Goal: Task Accomplishment & Management: Complete application form

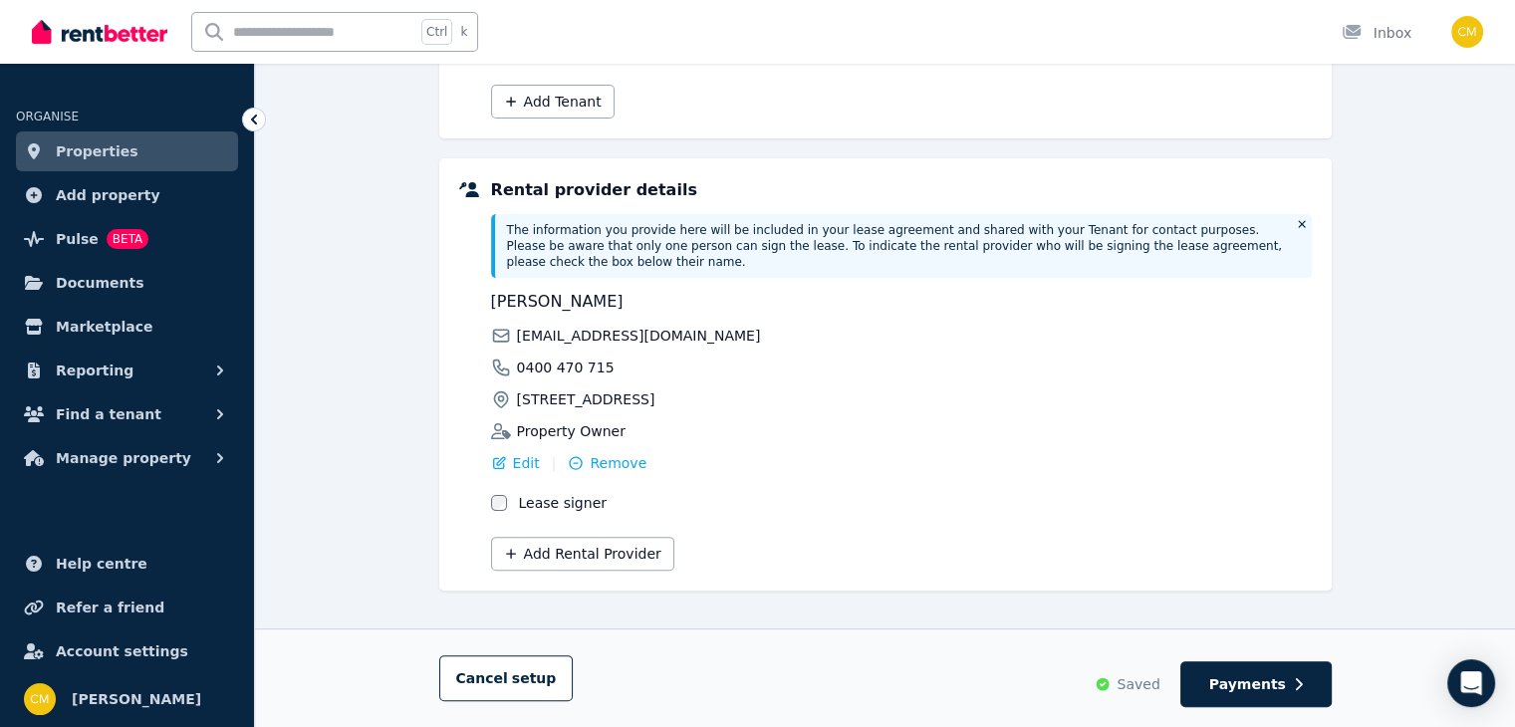
scroll to position [430, 0]
click at [1267, 676] on span "Payments" at bounding box center [1248, 684] width 77 height 20
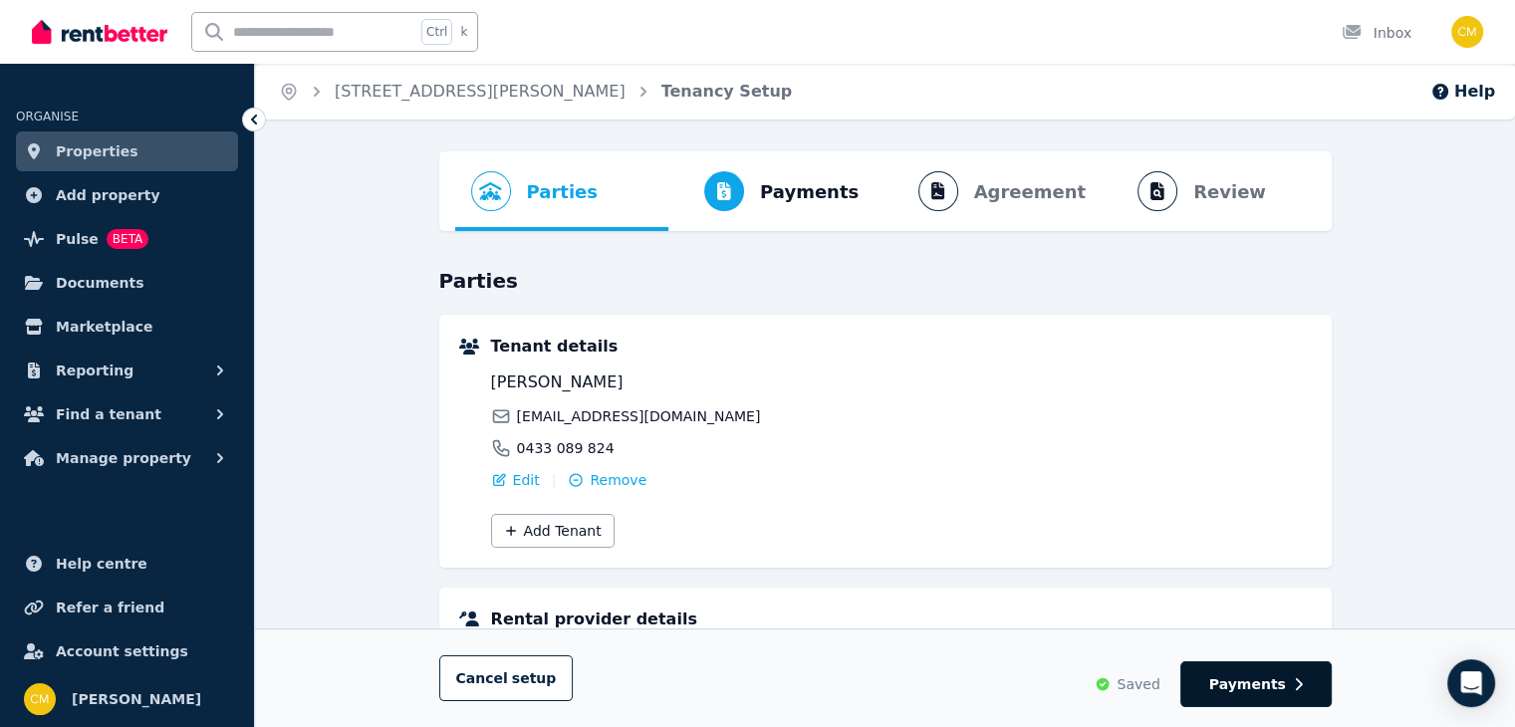
select select "**********"
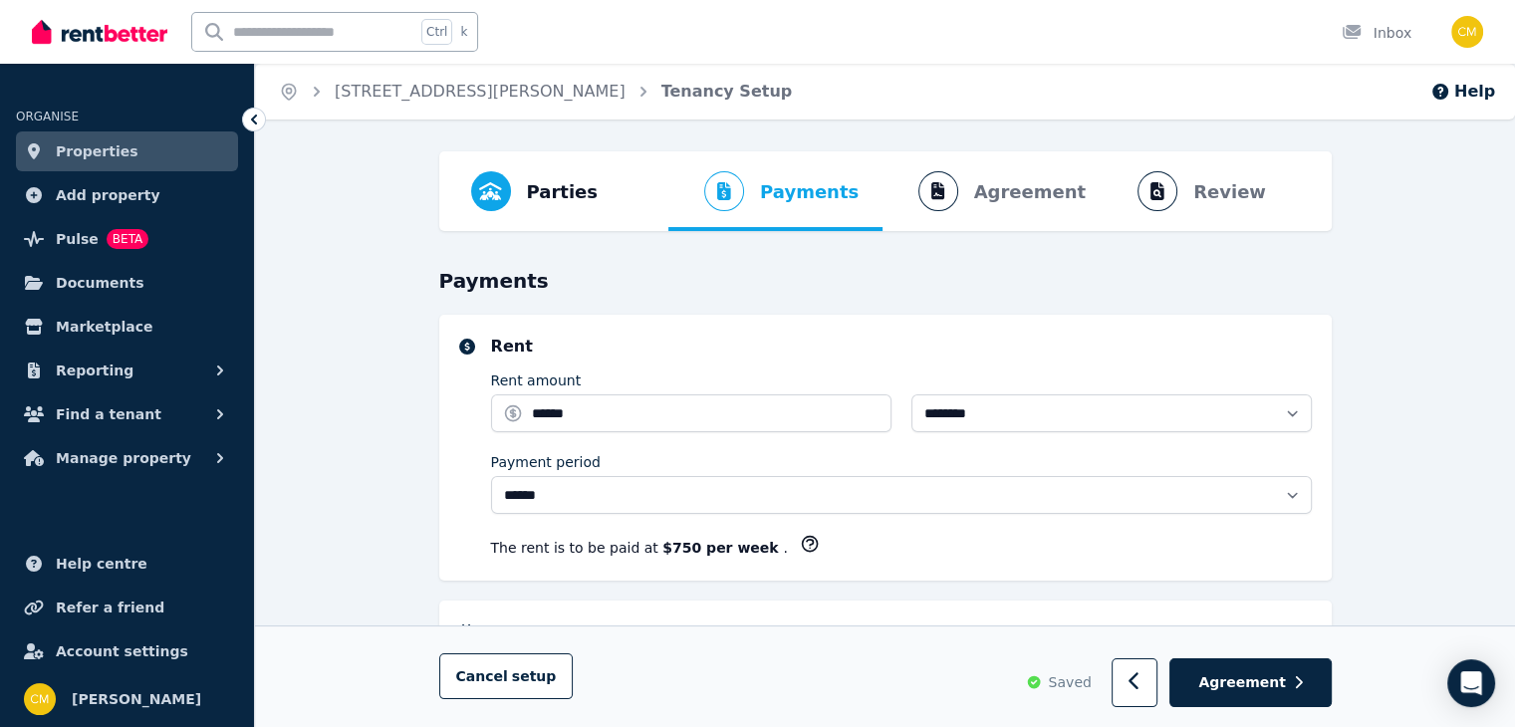
select select "**********"
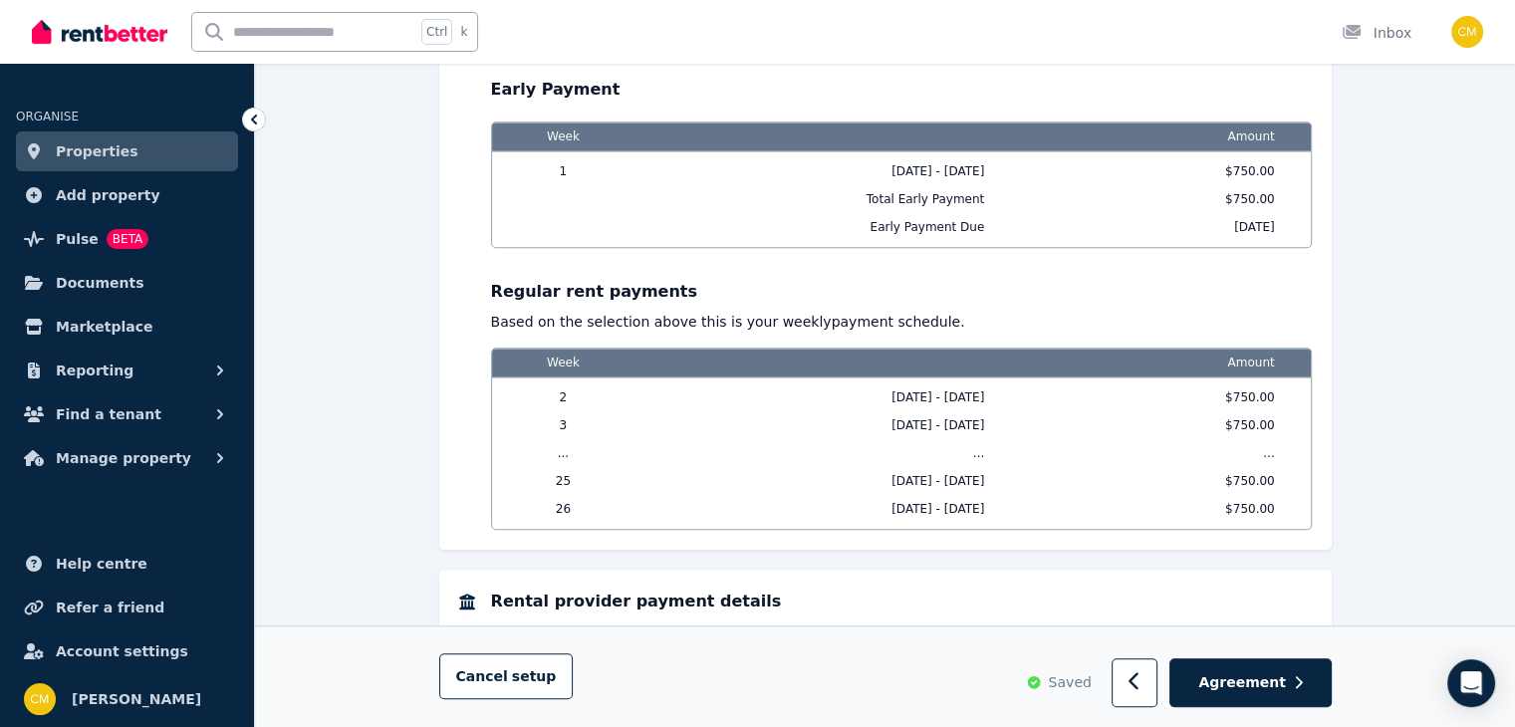
scroll to position [1973, 0]
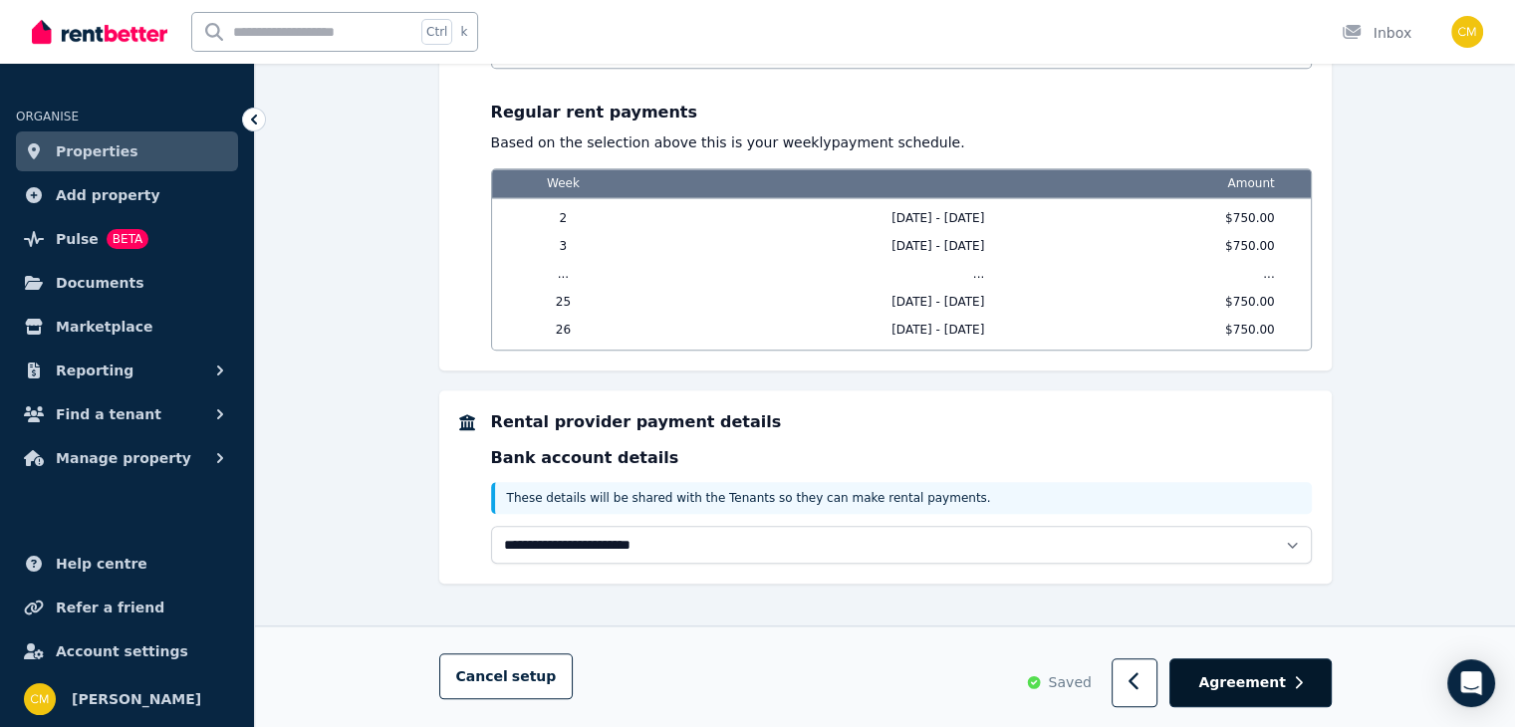
click at [1251, 678] on span "Agreement" at bounding box center [1243, 683] width 88 height 20
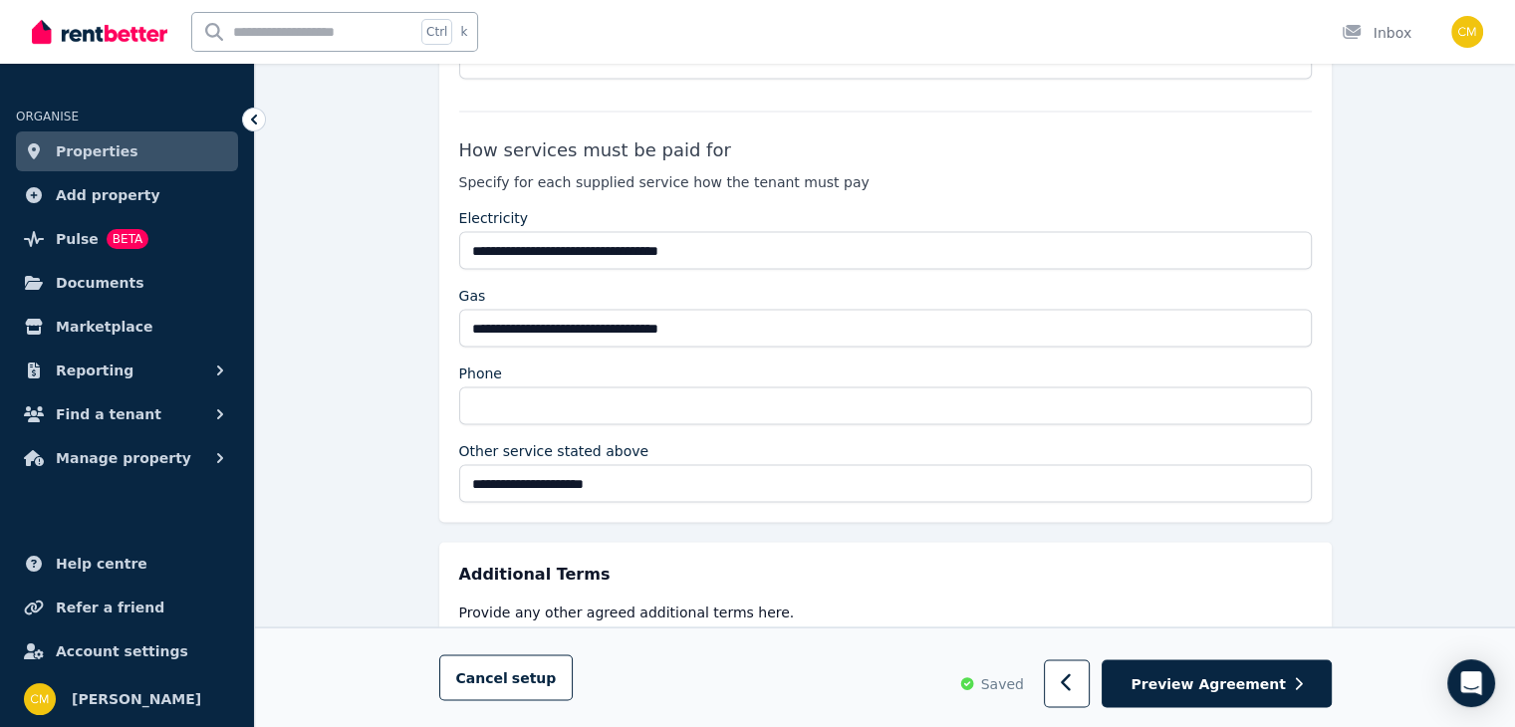
scroll to position [3821, 0]
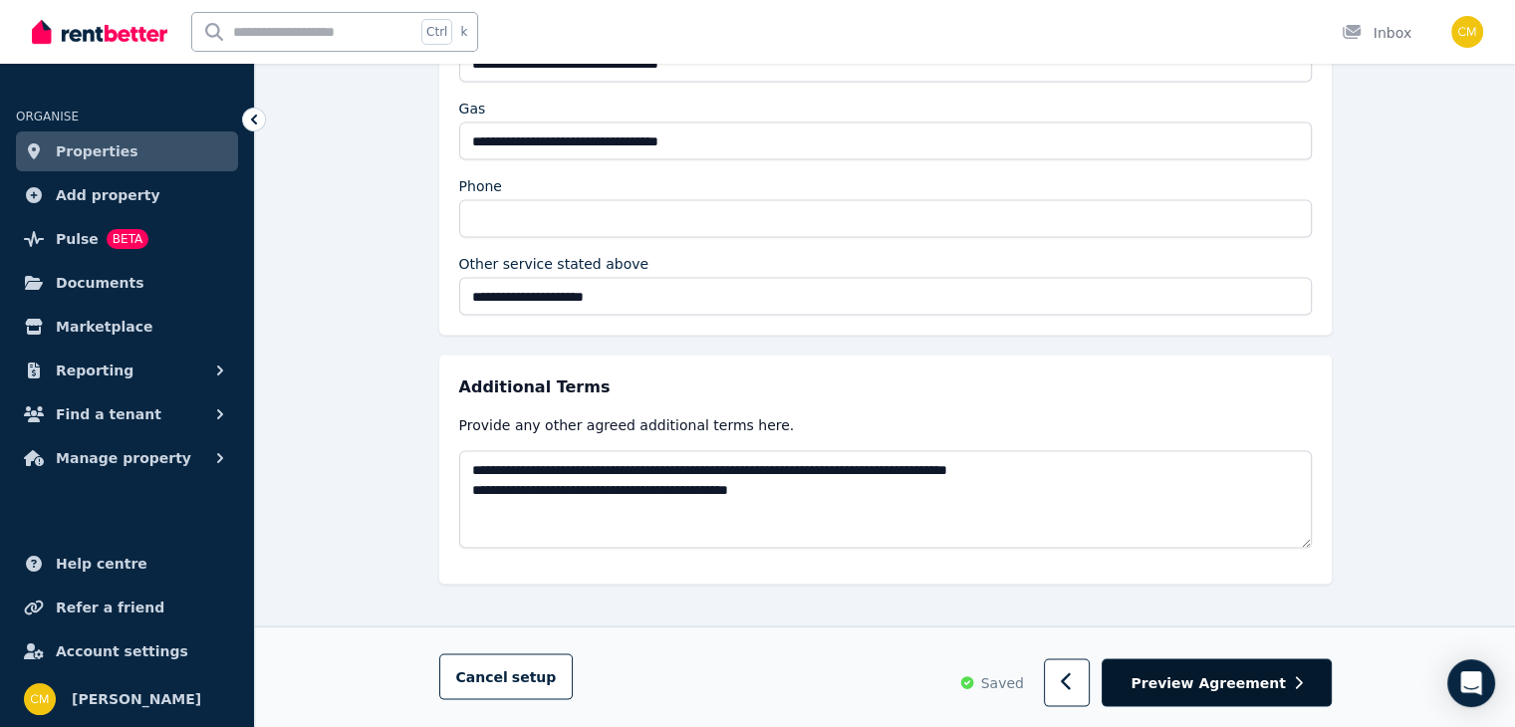
click at [1299, 689] on icon "button" at bounding box center [1298, 683] width 9 height 14
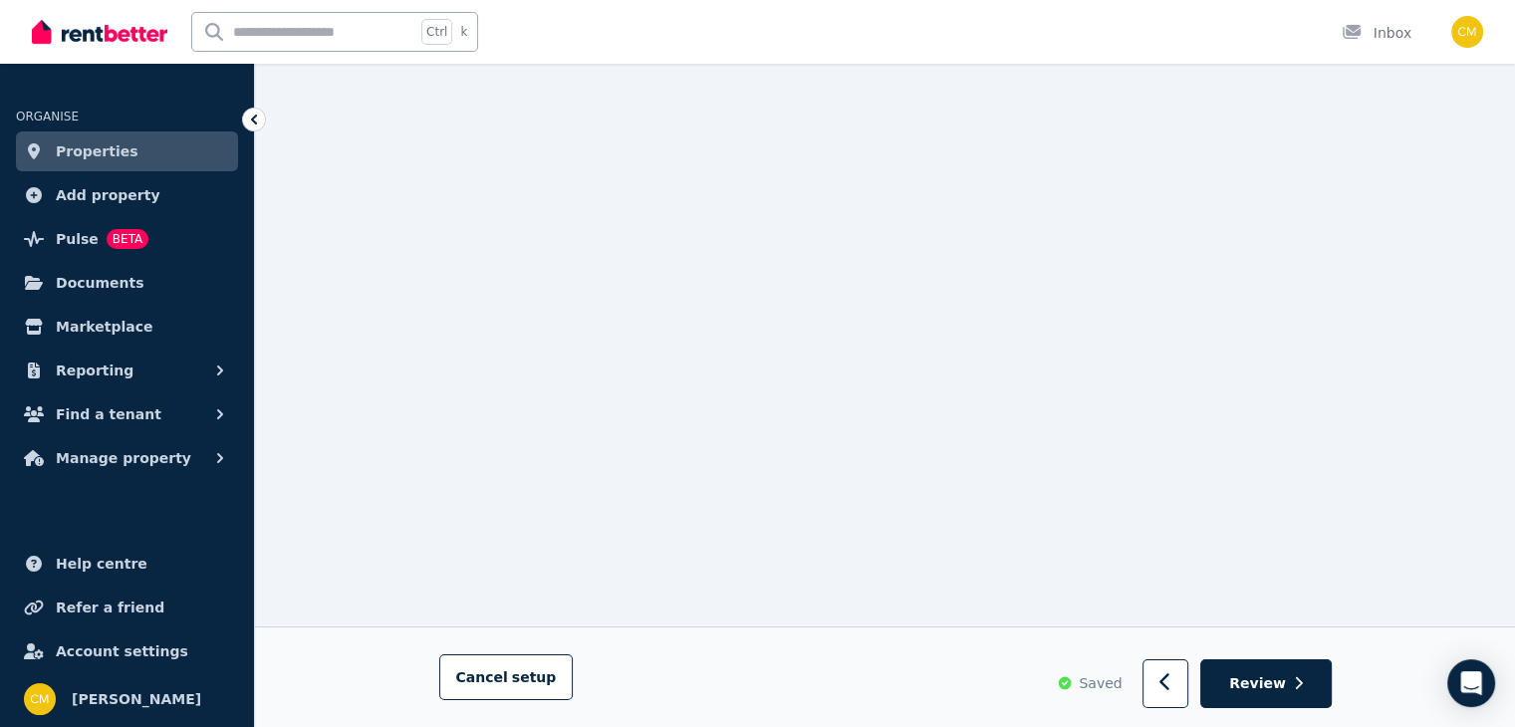
scroll to position [7074, 0]
click at [1316, 692] on button "Review" at bounding box center [1266, 684] width 131 height 49
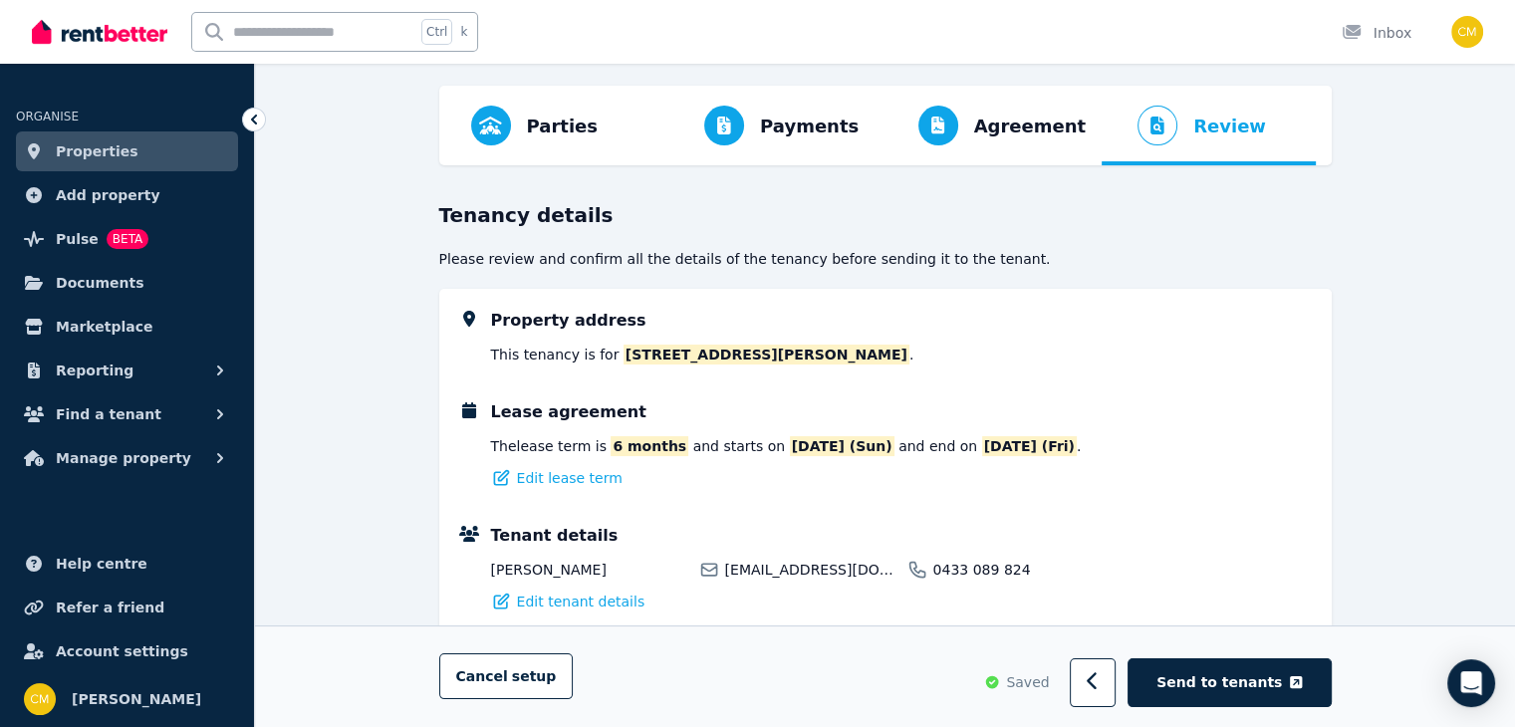
scroll to position [100, 0]
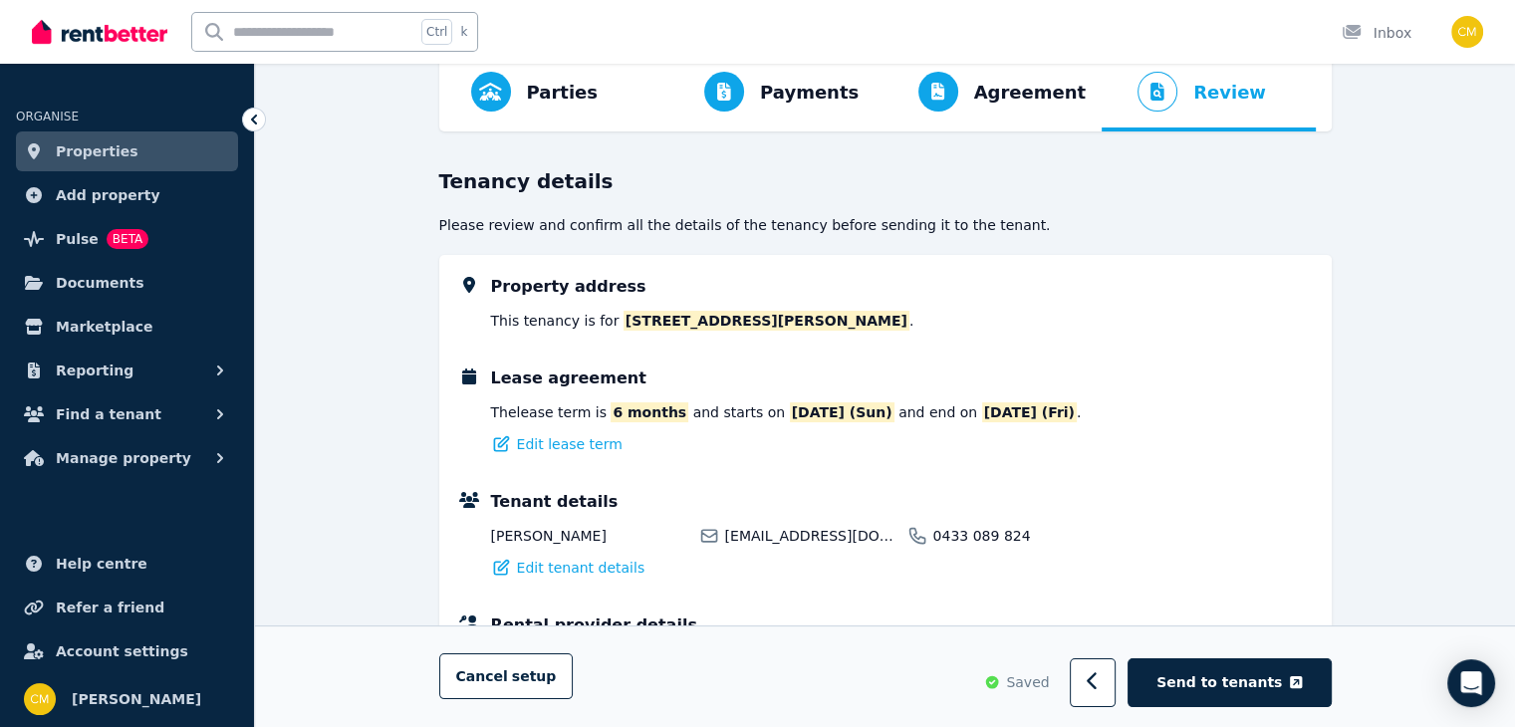
click at [1028, 415] on span "13/03/2026 (Fri)" at bounding box center [1029, 413] width 95 height 20
click at [574, 452] on span "Edit lease term" at bounding box center [570, 444] width 106 height 20
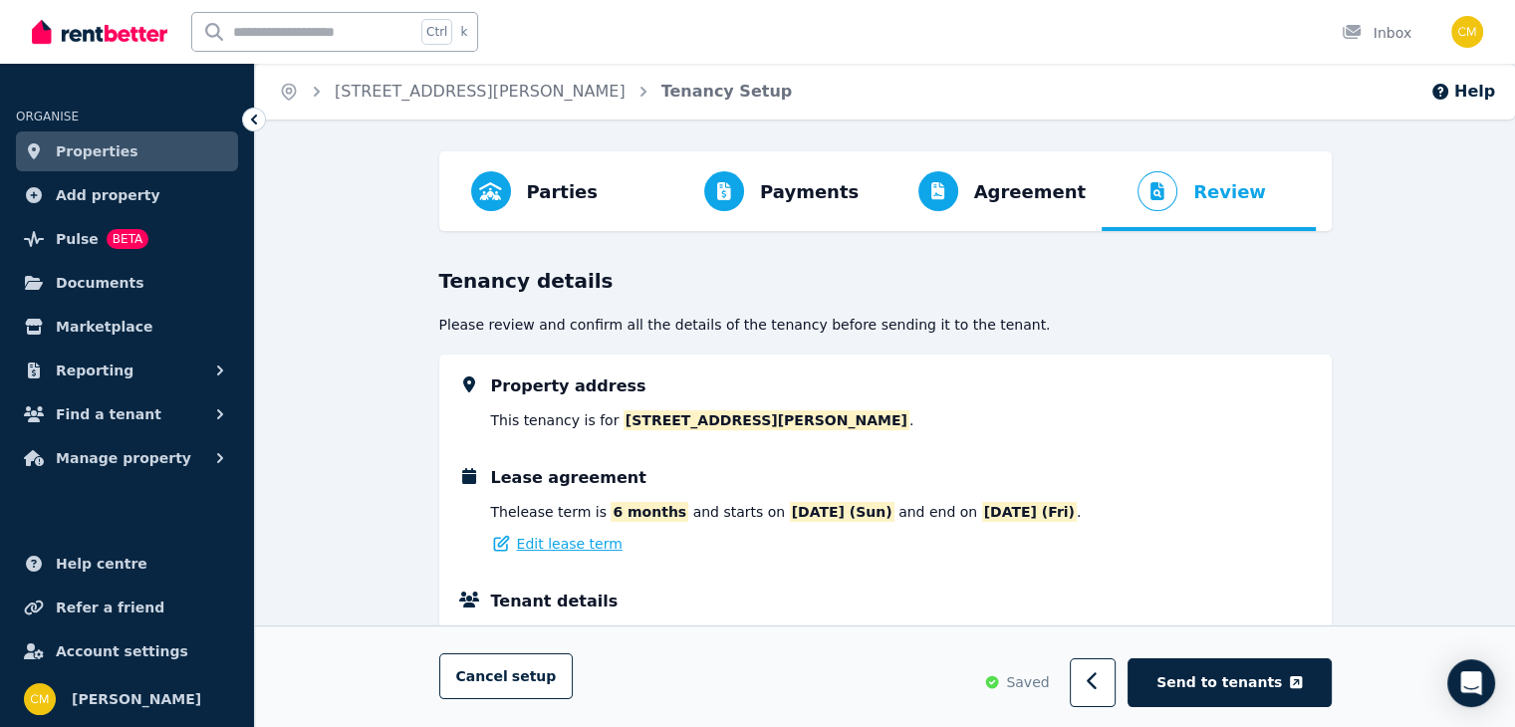
select select "**********"
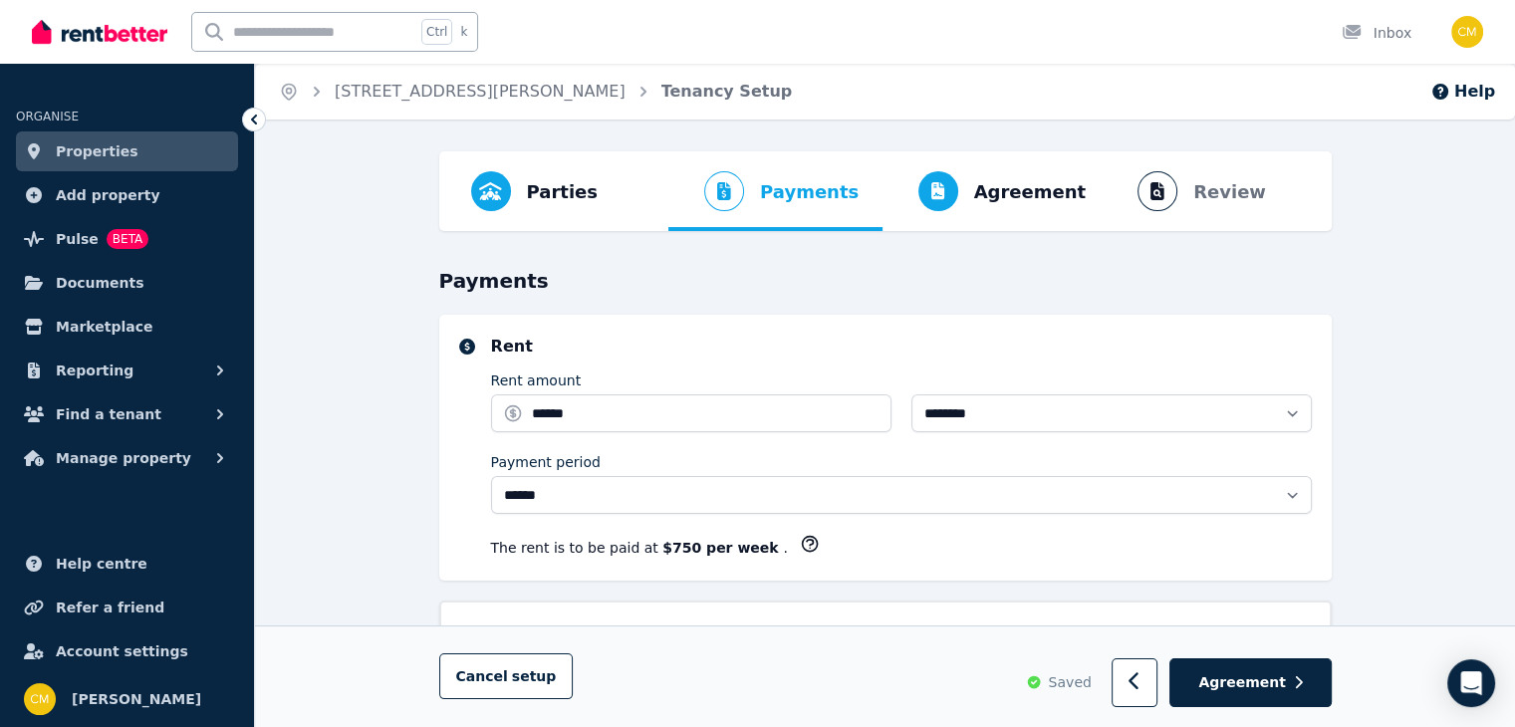
select select "**********"
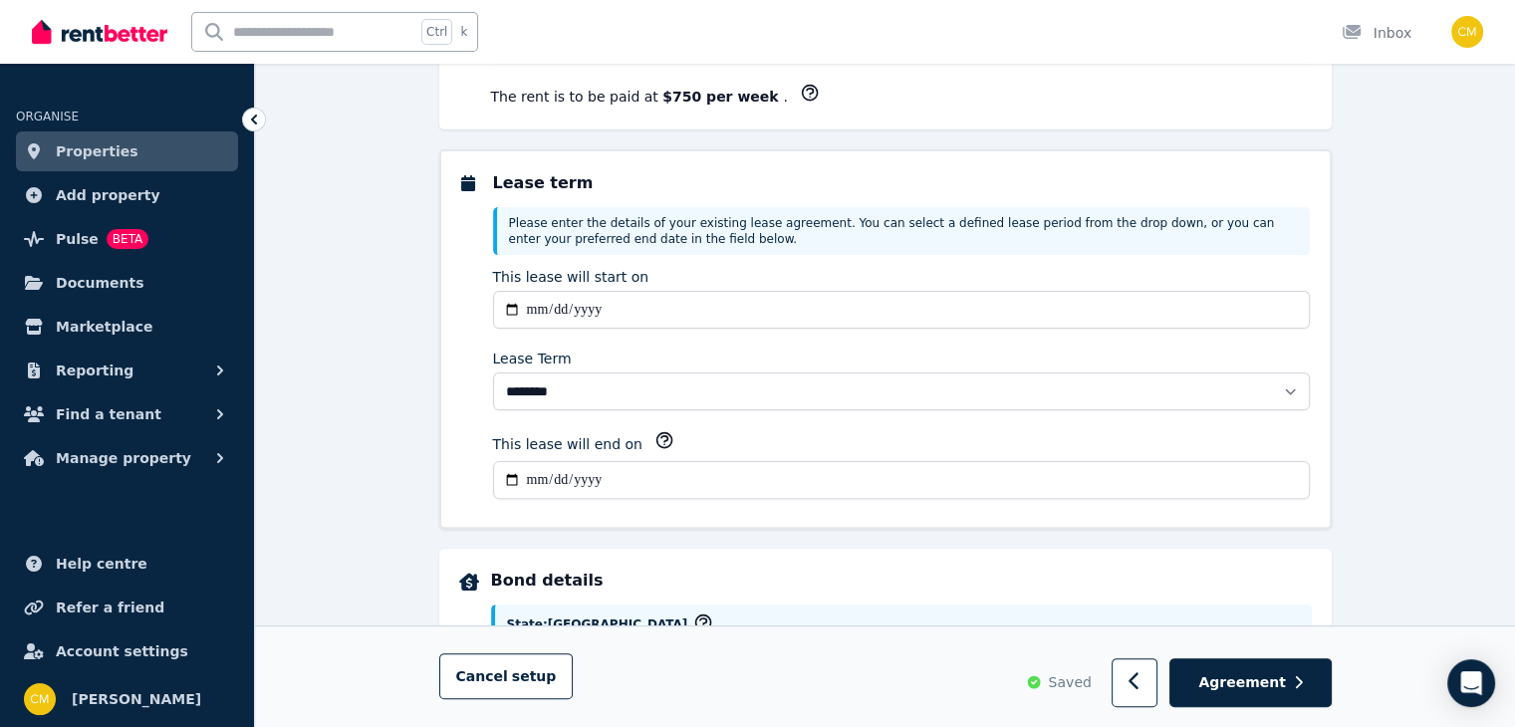
scroll to position [620, 0]
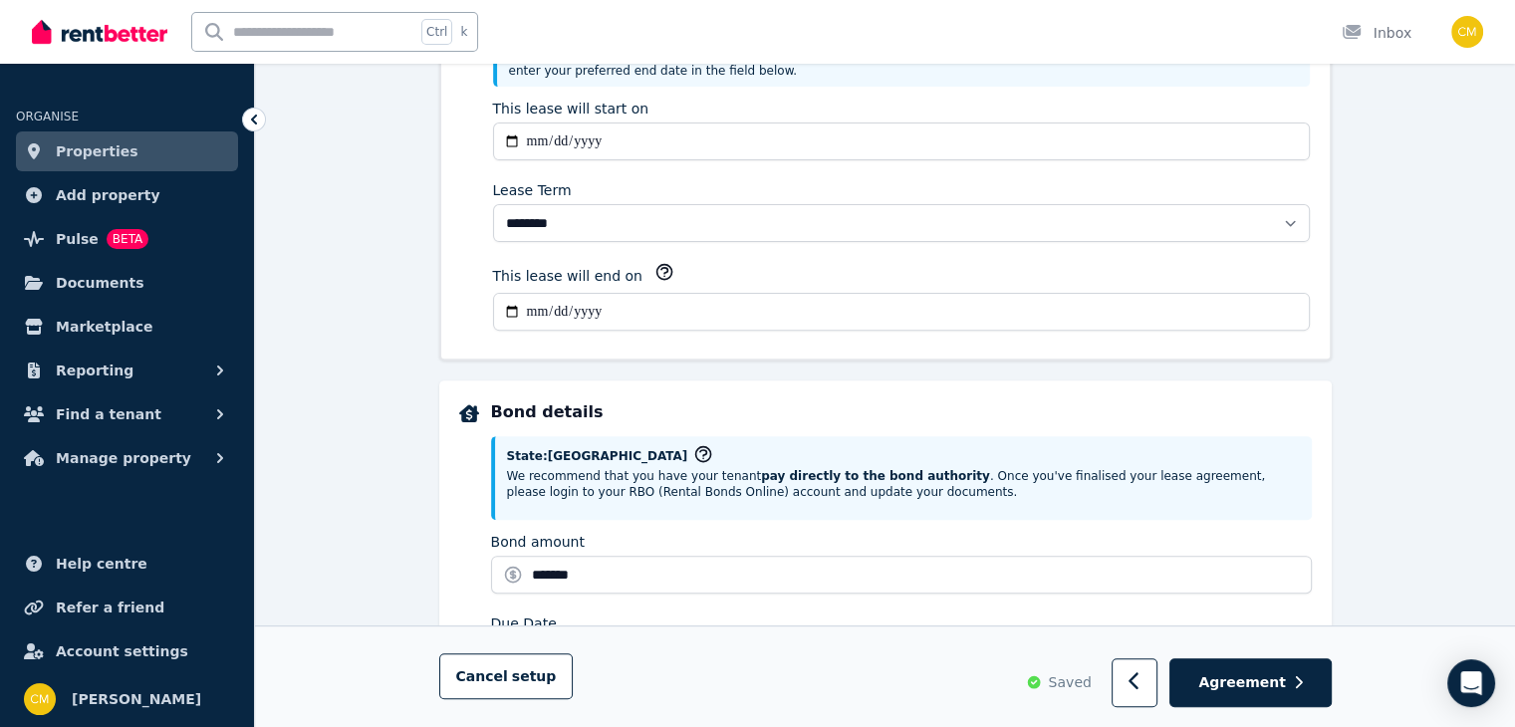
click at [633, 308] on input "**********" at bounding box center [901, 312] width 817 height 38
click at [565, 306] on input "**********" at bounding box center [901, 312] width 817 height 38
click at [508, 309] on input "**********" at bounding box center [901, 312] width 817 height 38
type input "**********"
click at [1243, 674] on span "Agreement" at bounding box center [1243, 683] width 88 height 20
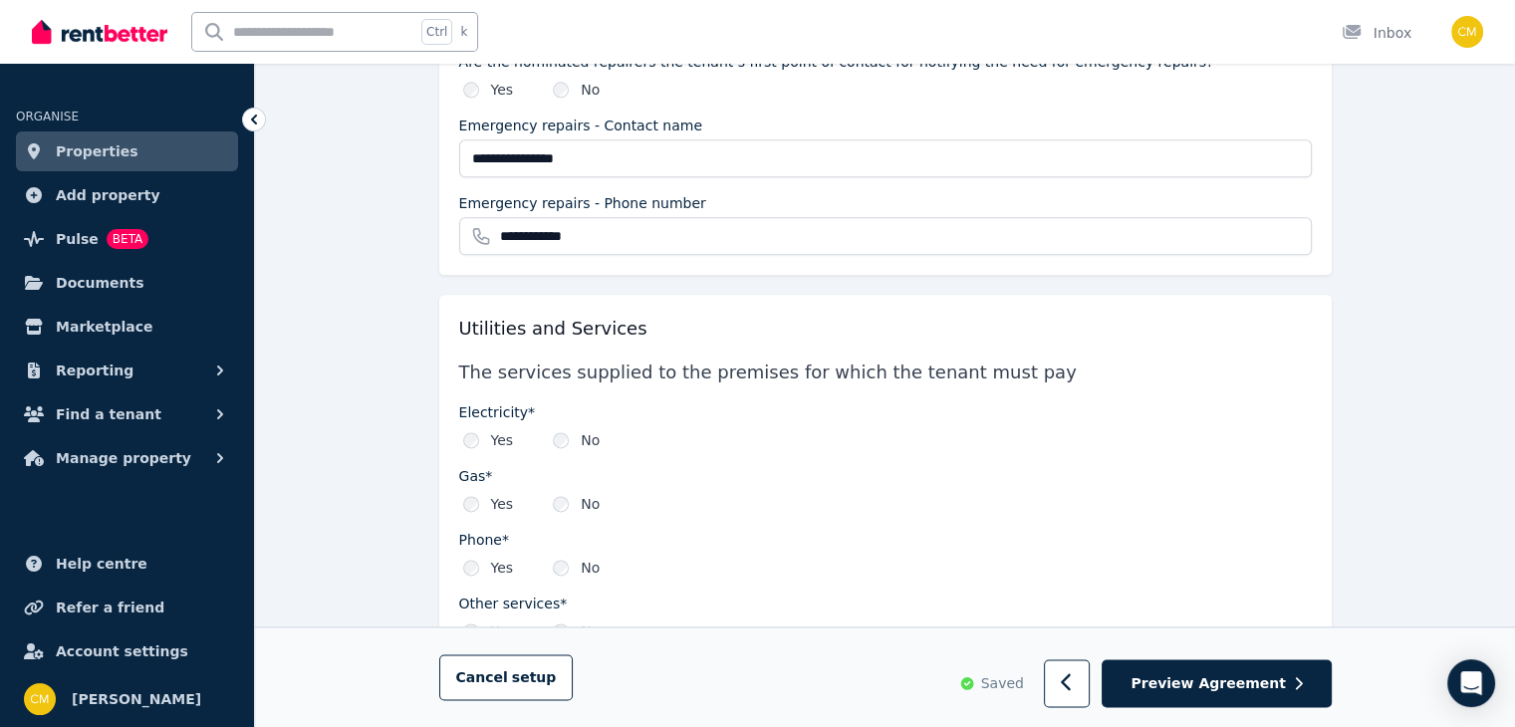
scroll to position [3551, 0]
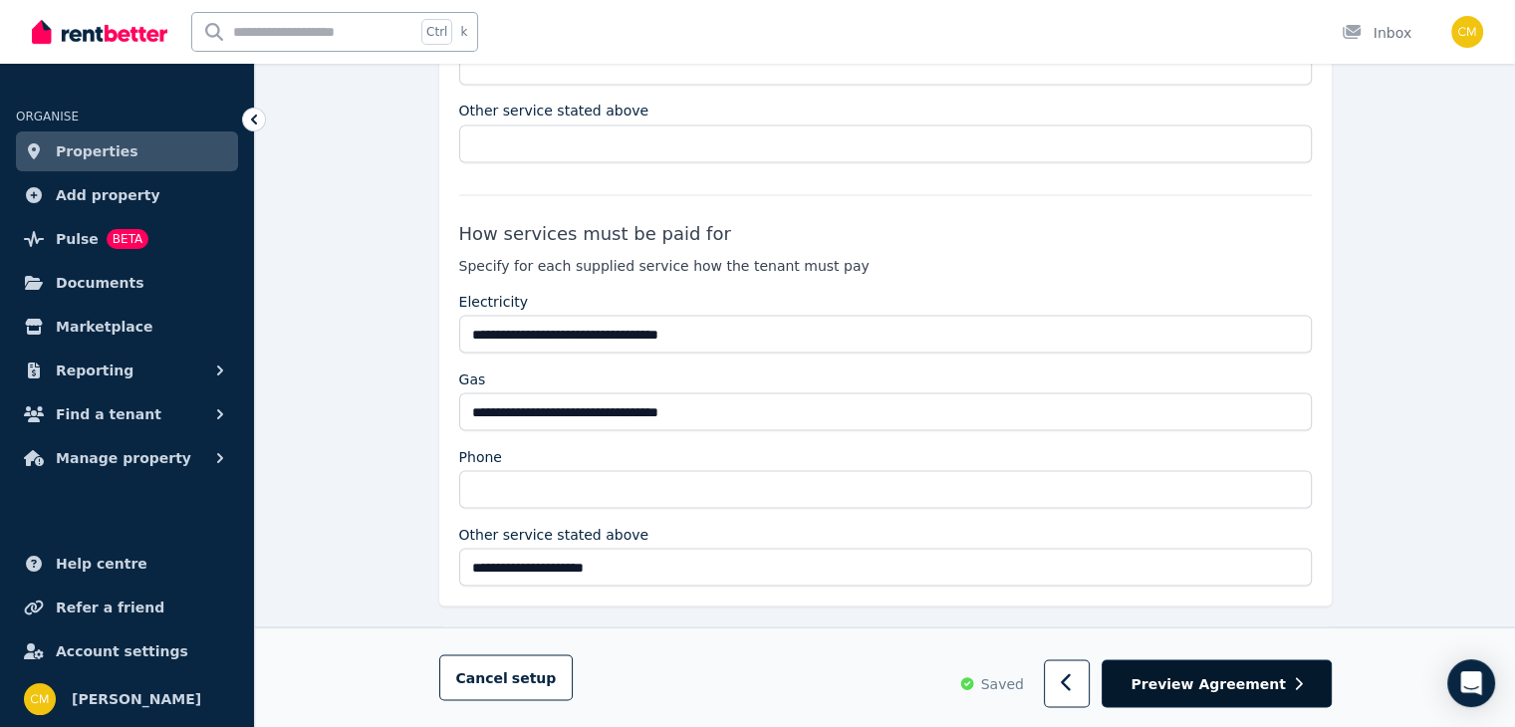
click at [1262, 677] on span "Preview Agreement" at bounding box center [1208, 683] width 154 height 20
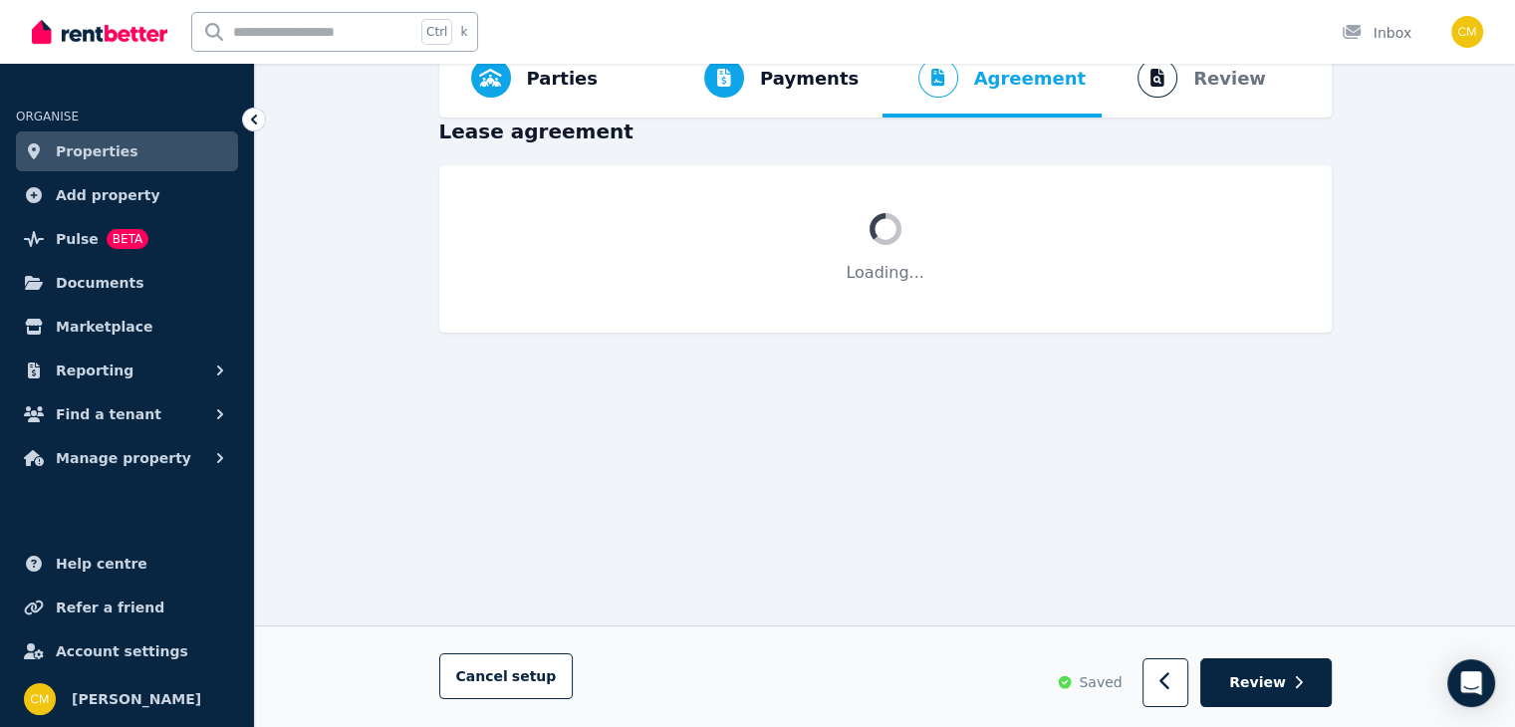
scroll to position [201, 0]
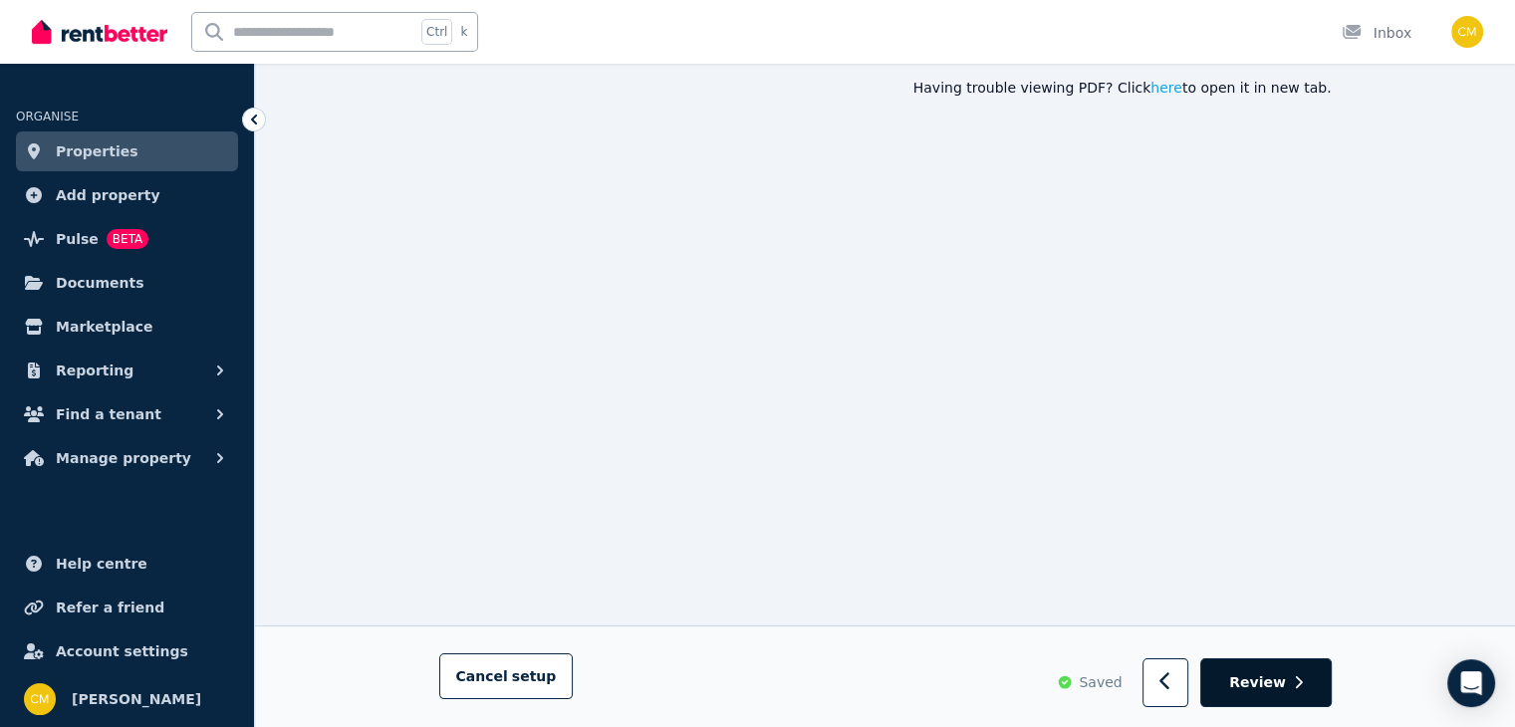
click at [1252, 683] on span "Review" at bounding box center [1257, 683] width 57 height 20
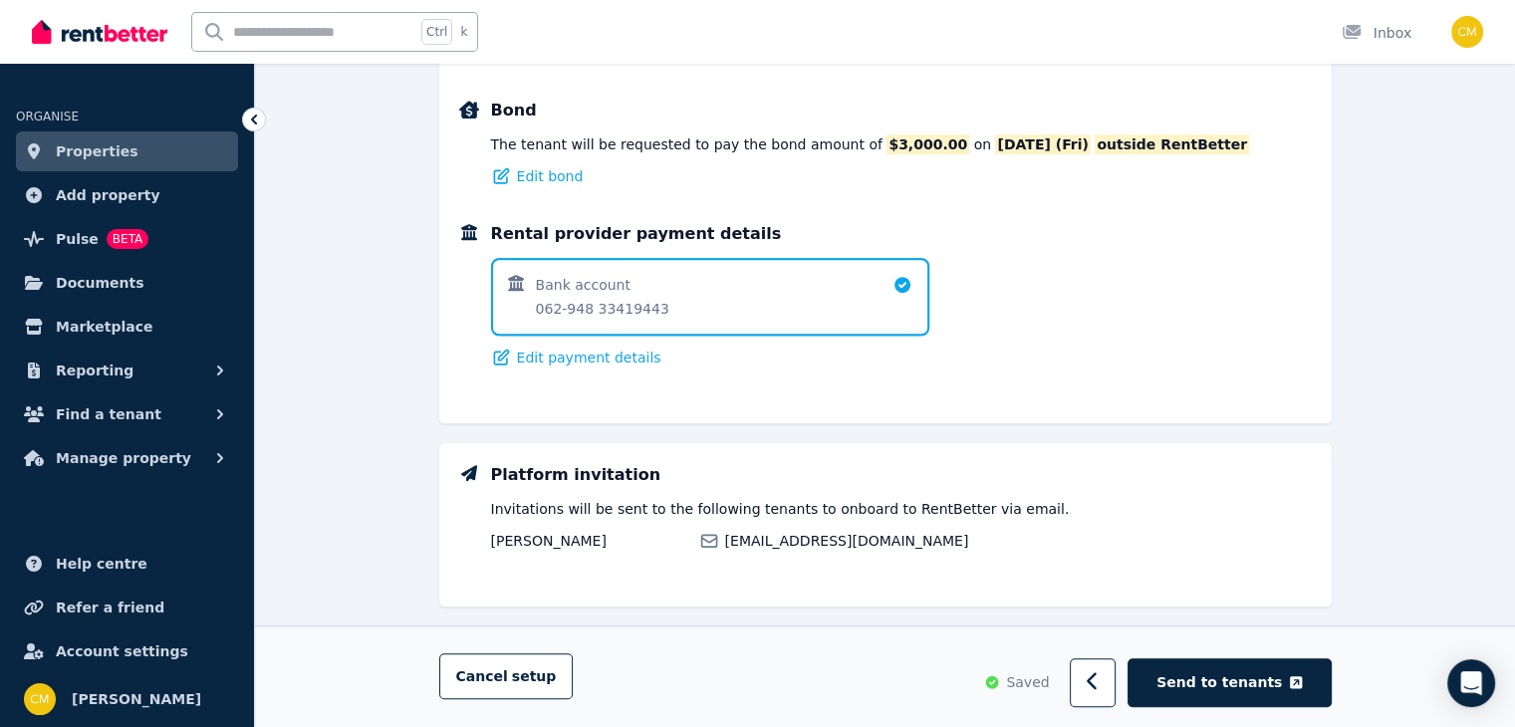
scroll to position [1353, 0]
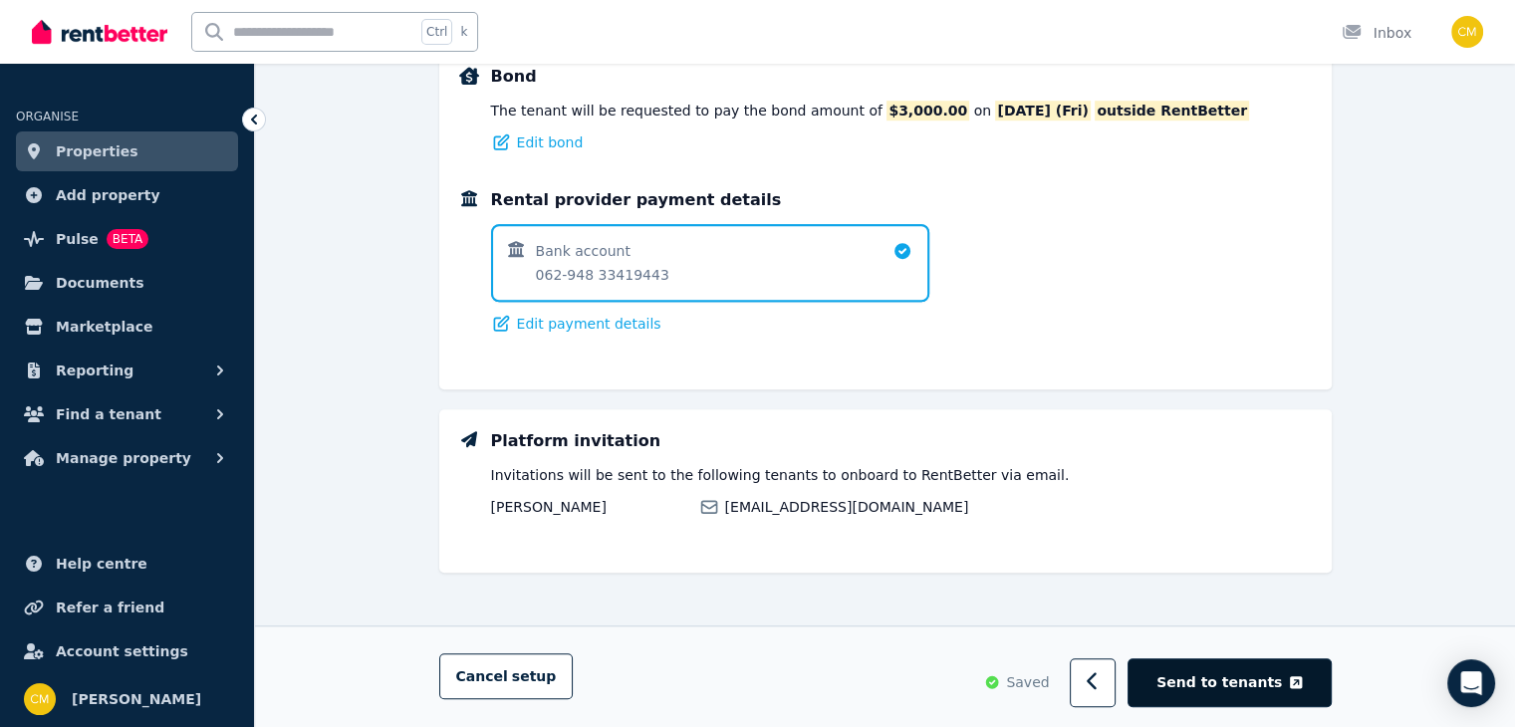
click at [1255, 691] on span "Send to tenants" at bounding box center [1220, 683] width 126 height 20
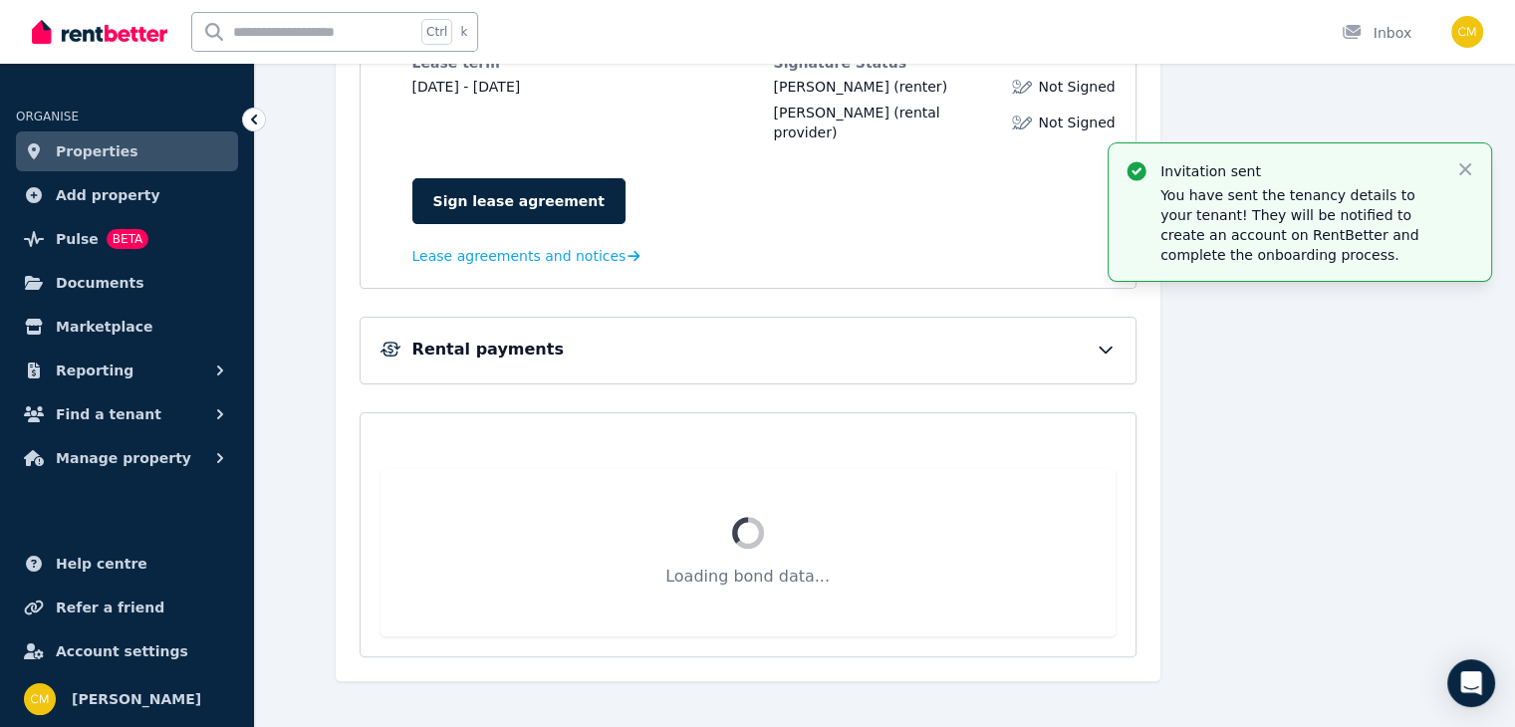
scroll to position [300, 0]
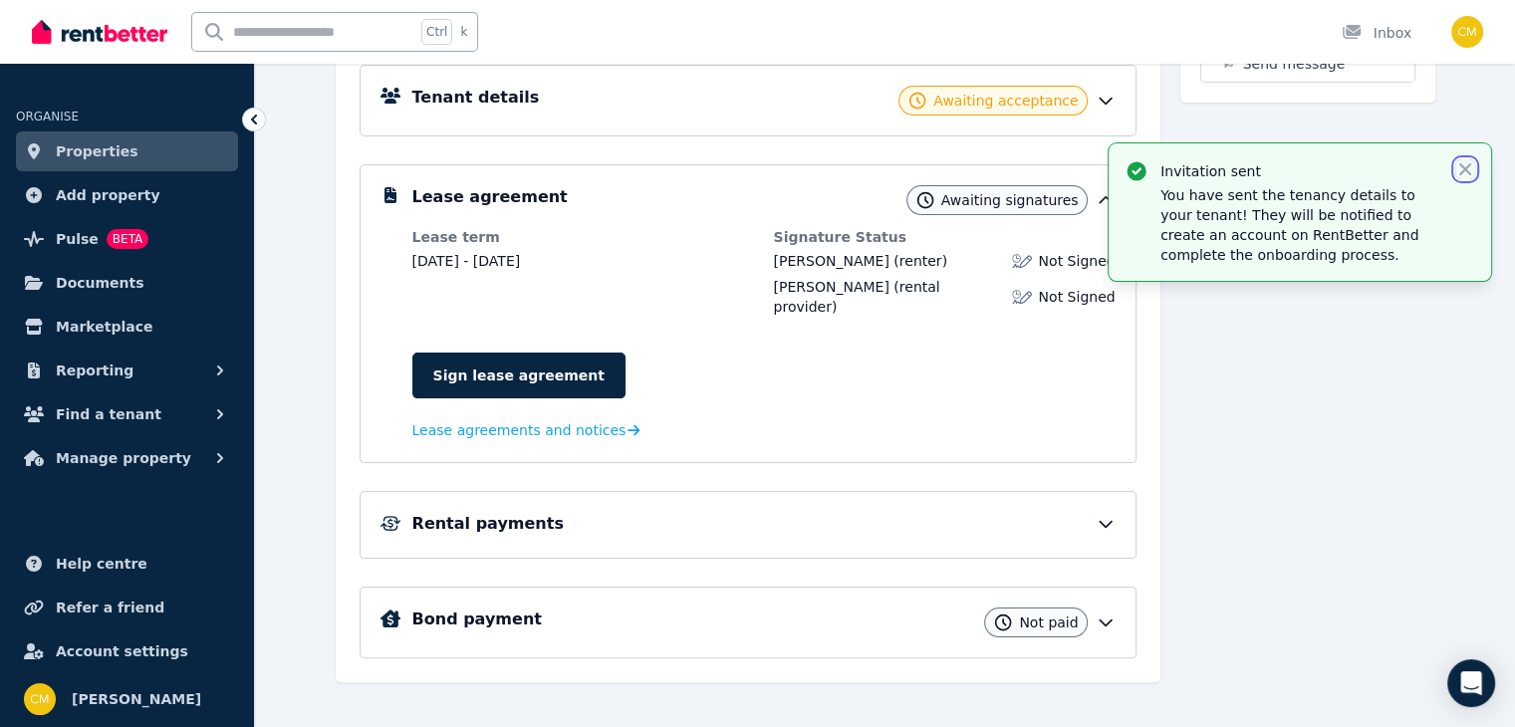
click at [1466, 172] on icon "button" at bounding box center [1466, 169] width 20 height 20
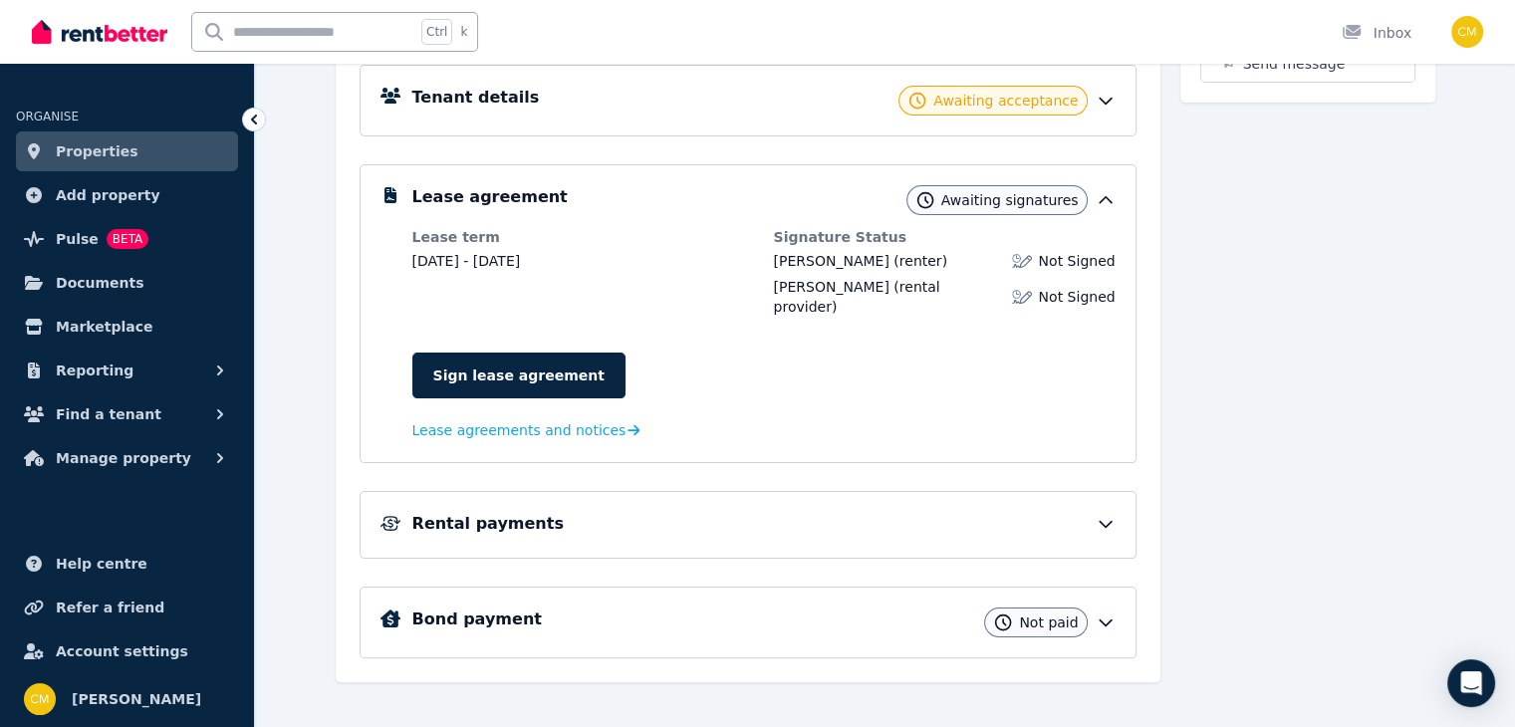
click at [71, 136] on link "Properties" at bounding box center [127, 152] width 222 height 40
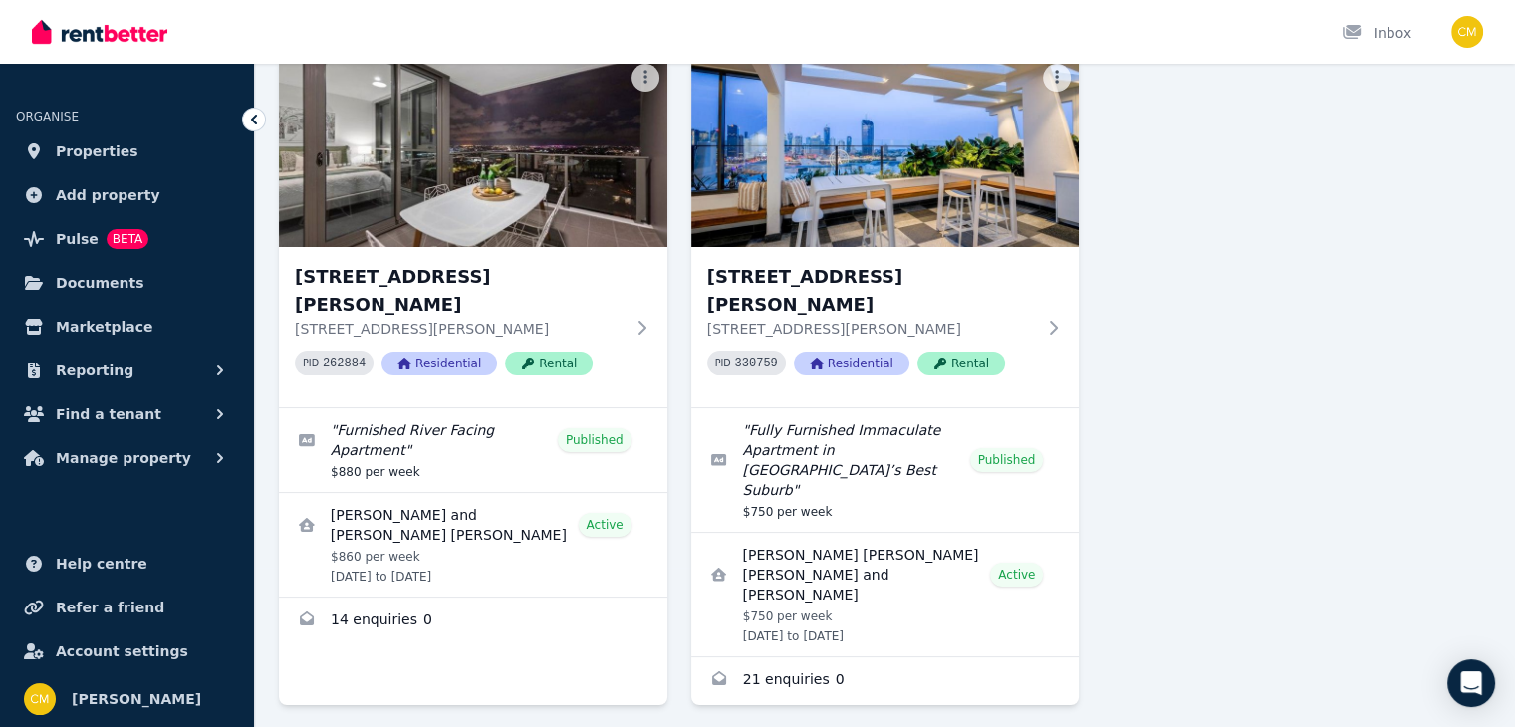
scroll to position [160, 0]
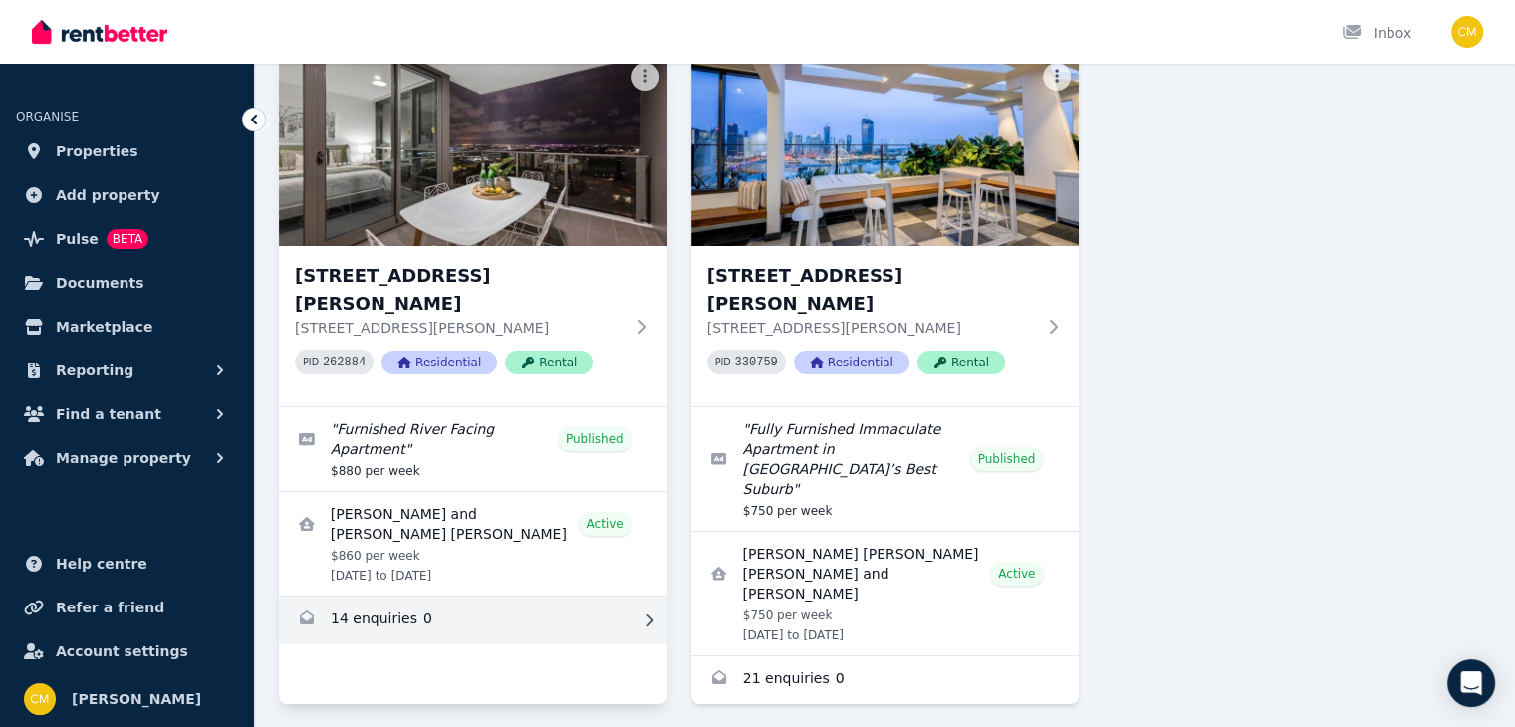
click at [381, 597] on link "Enquiries for 1010/37 Mayne Road, Bowen Hills" at bounding box center [473, 621] width 389 height 48
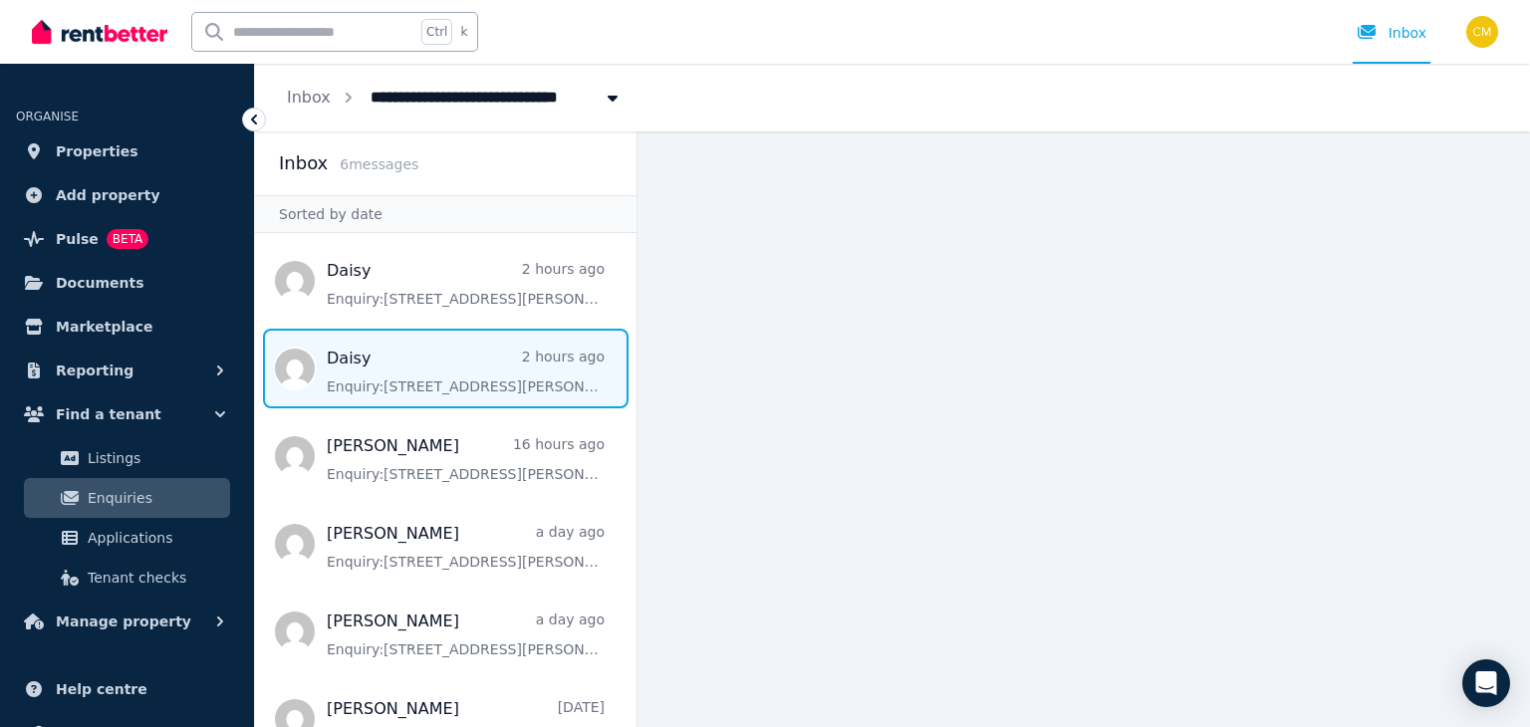
click at [393, 368] on span "Message list" at bounding box center [446, 369] width 382 height 80
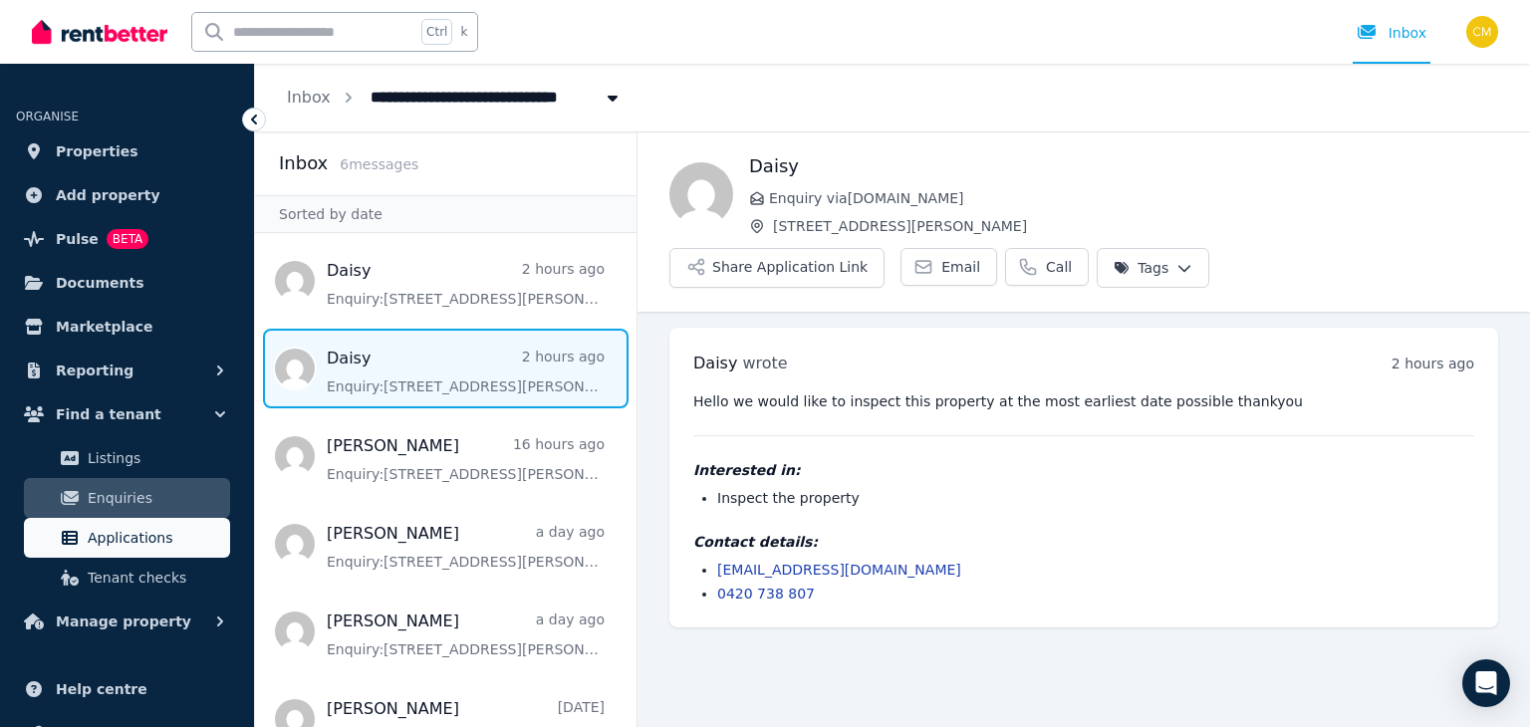
click at [139, 538] on span "Applications" at bounding box center [155, 538] width 134 height 24
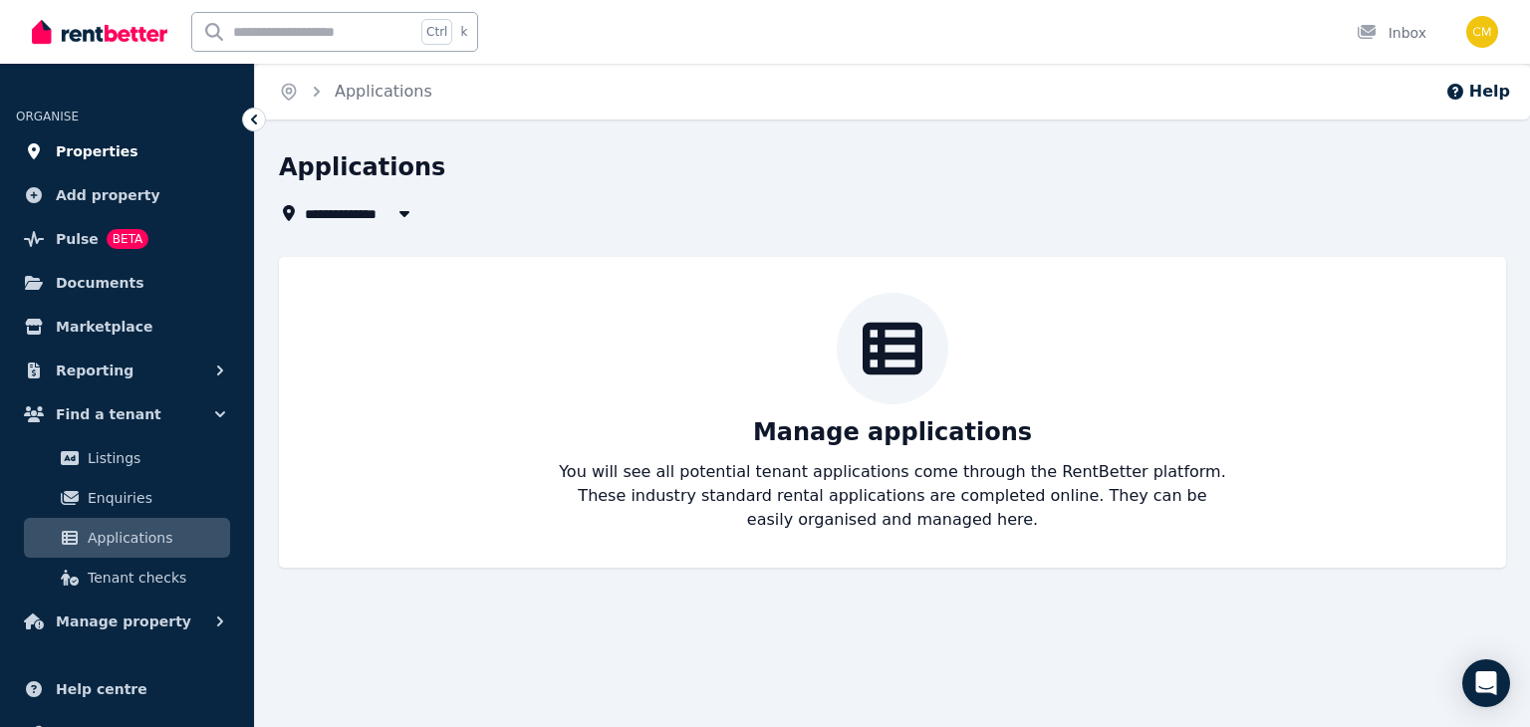
click at [123, 155] on link "Properties" at bounding box center [127, 152] width 222 height 40
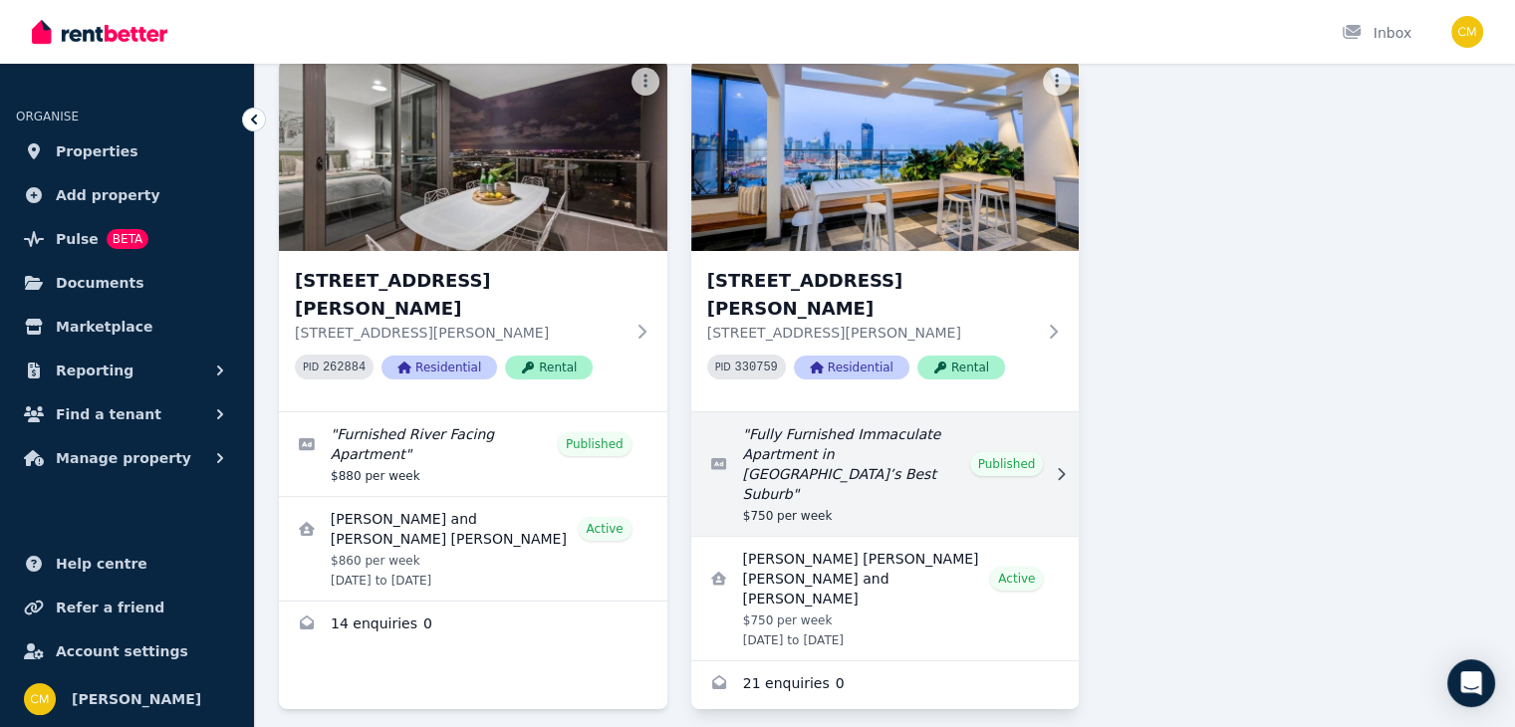
scroll to position [160, 0]
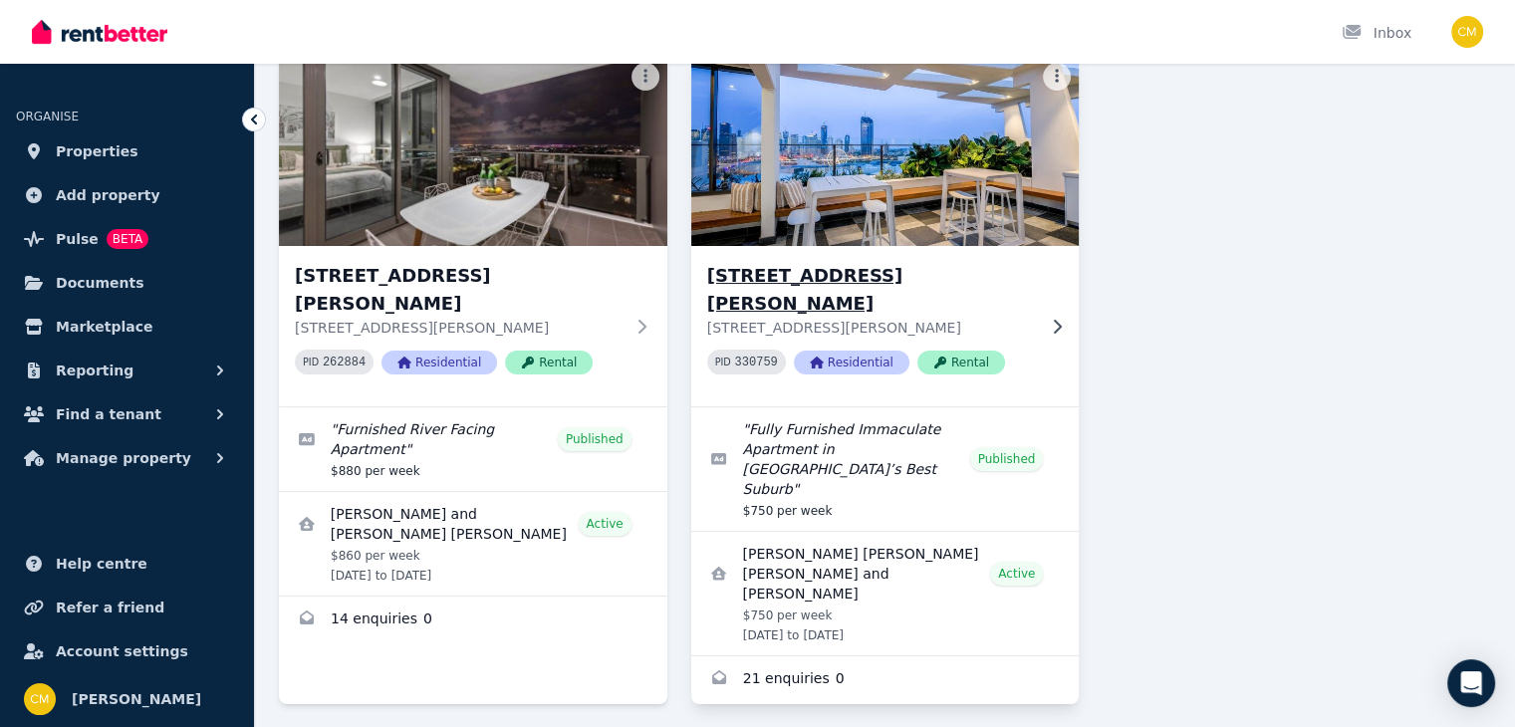
click at [886, 288] on h3 "[STREET_ADDRESS][PERSON_NAME]" at bounding box center [871, 290] width 329 height 56
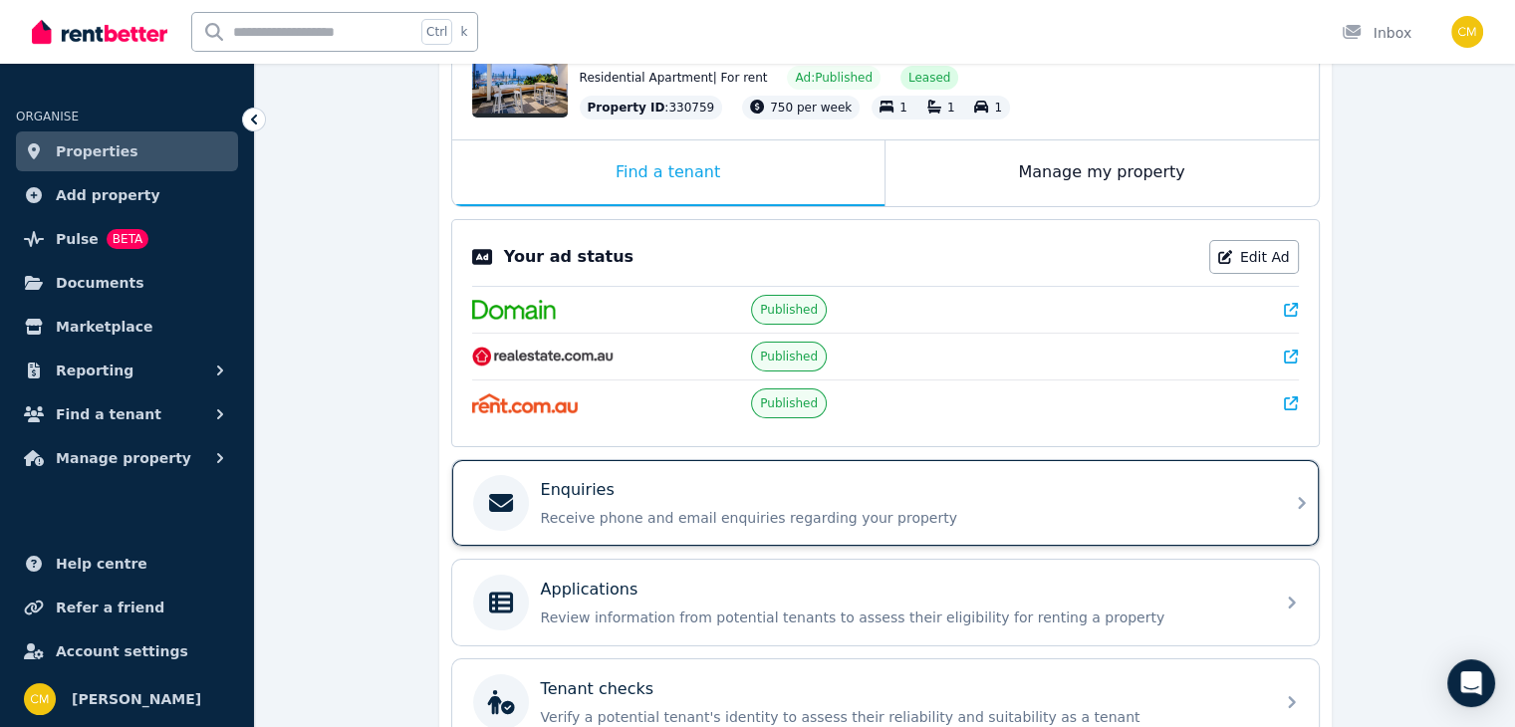
scroll to position [504, 0]
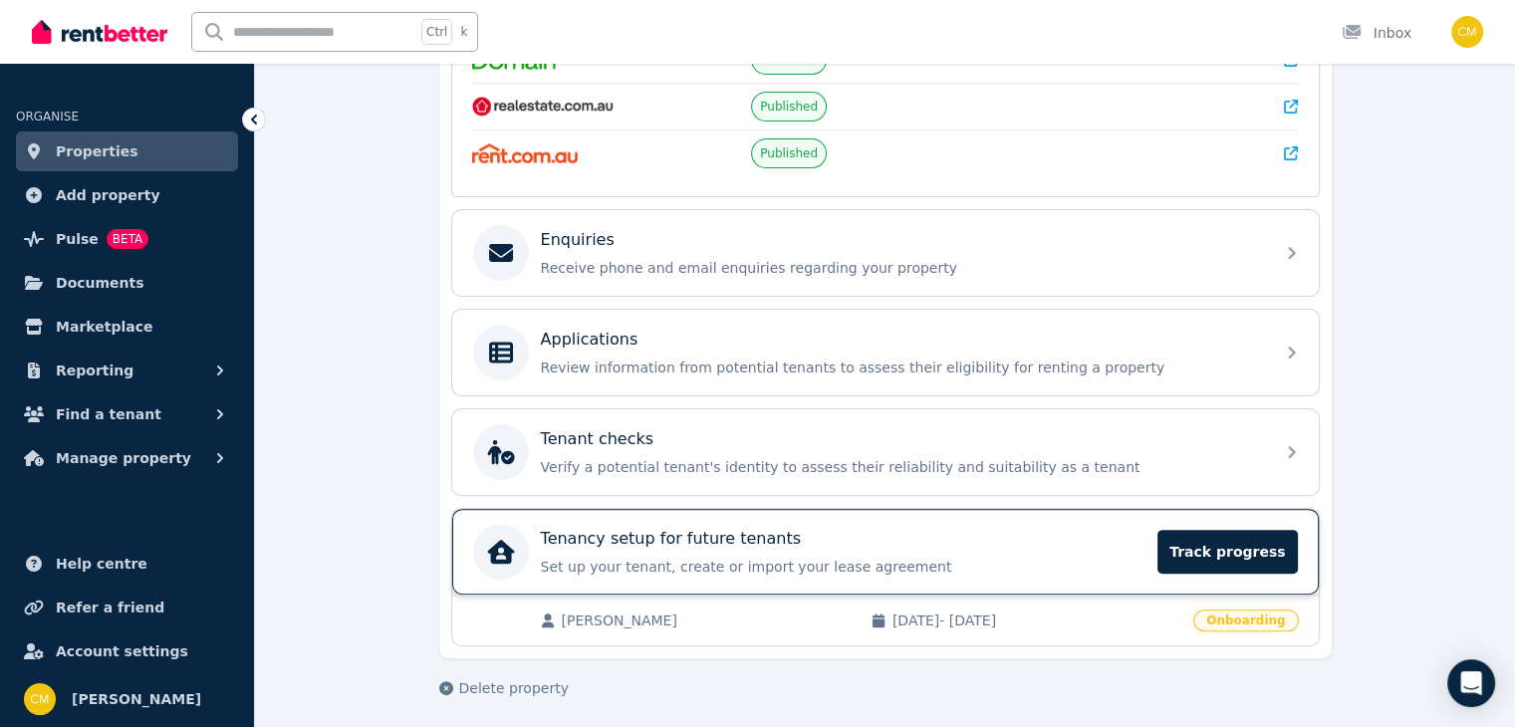
click at [932, 527] on div "Tenancy setup for future tenants" at bounding box center [844, 539] width 606 height 24
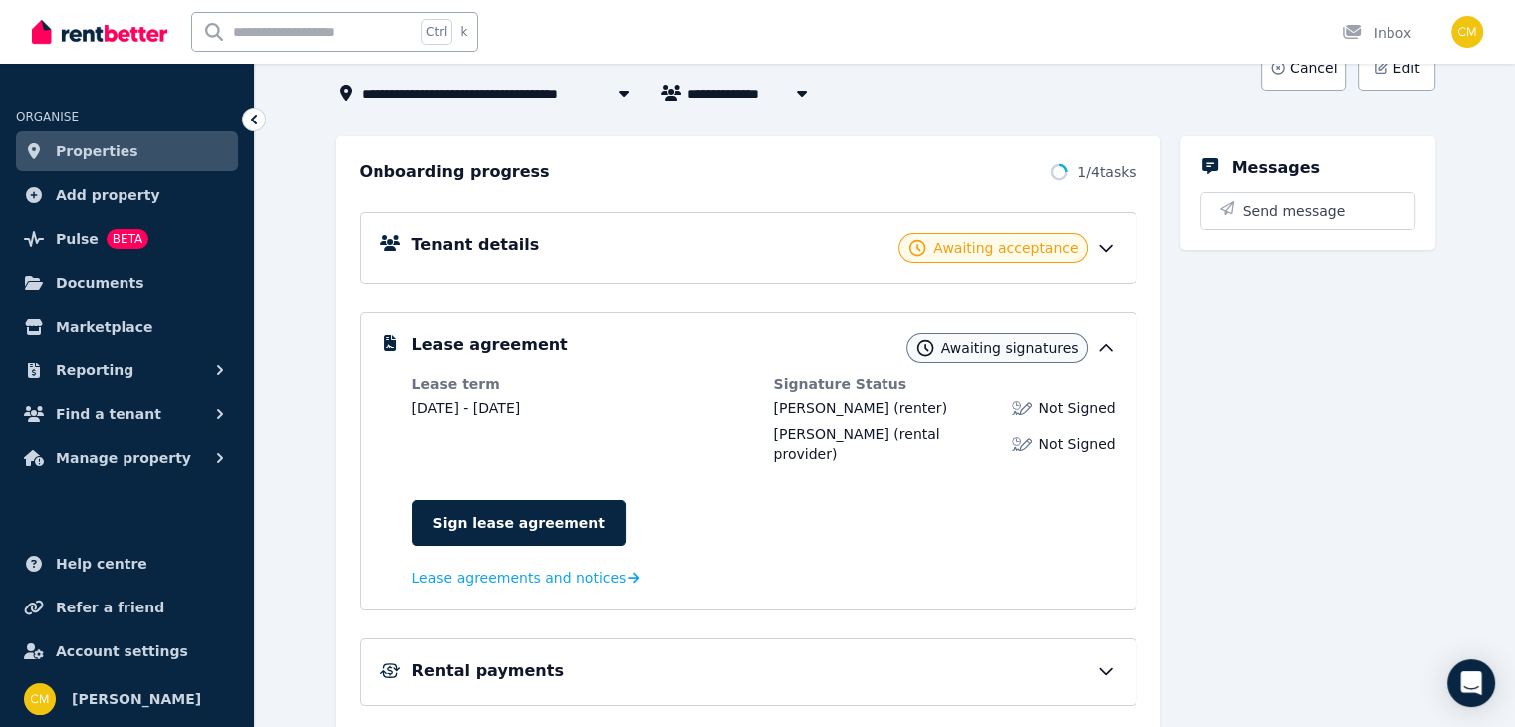
scroll to position [300, 0]
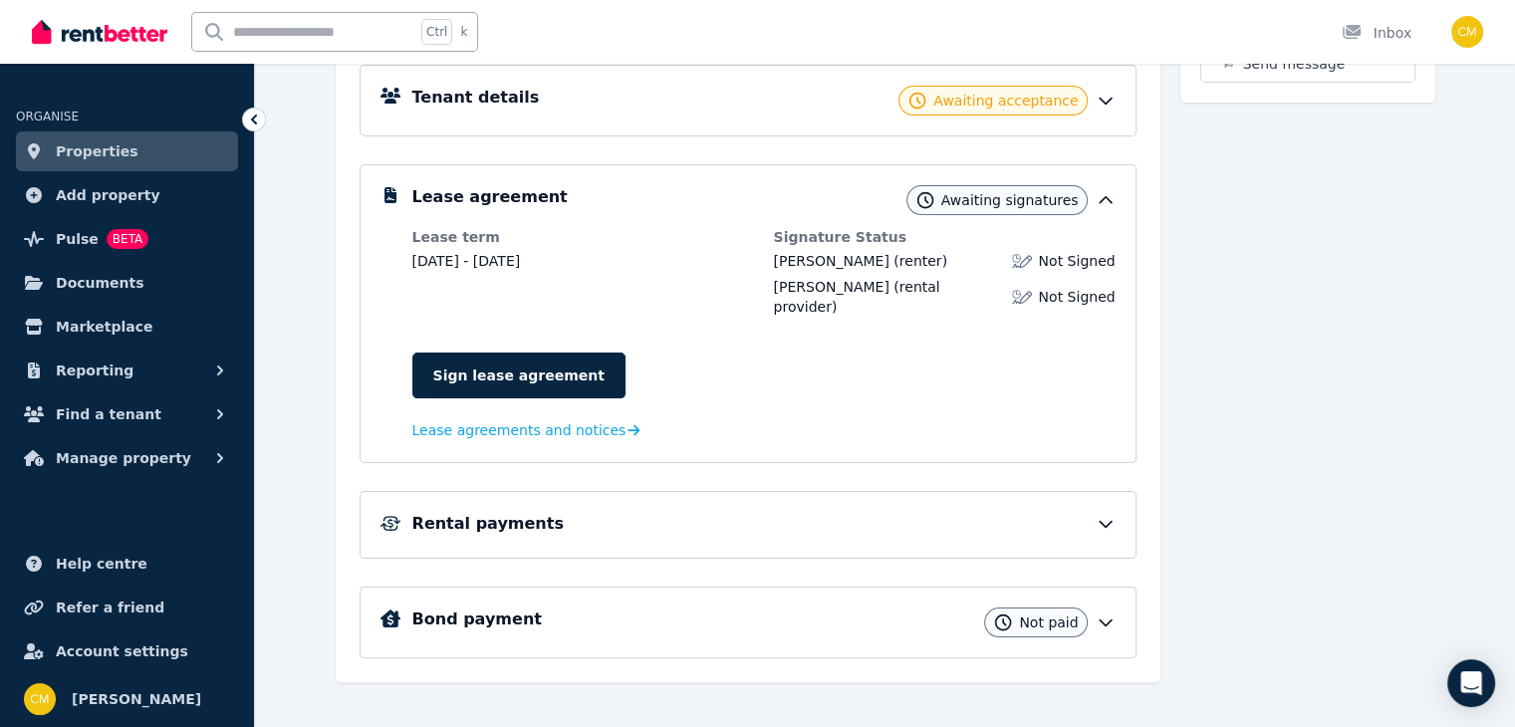
click at [1116, 613] on icon at bounding box center [1106, 623] width 20 height 20
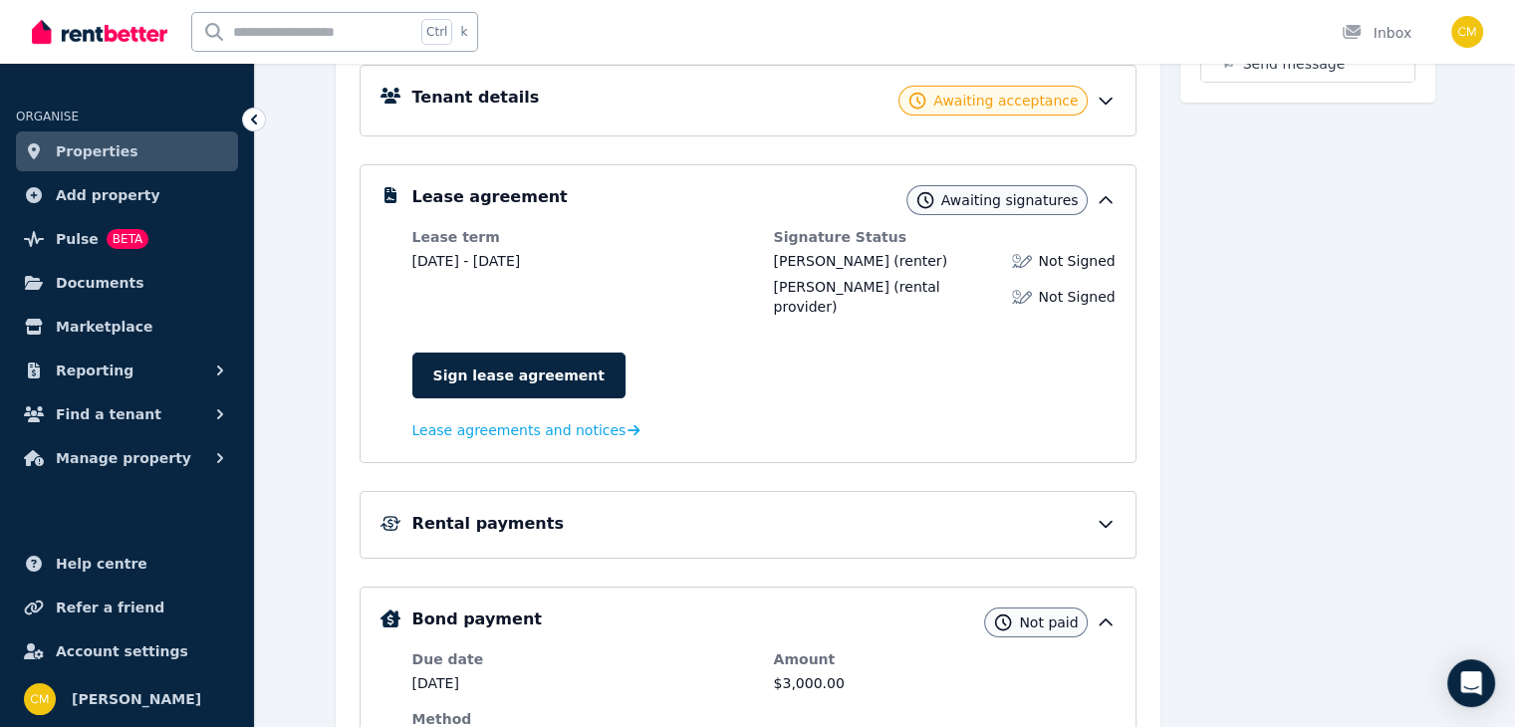
click at [1116, 613] on icon at bounding box center [1106, 623] width 20 height 20
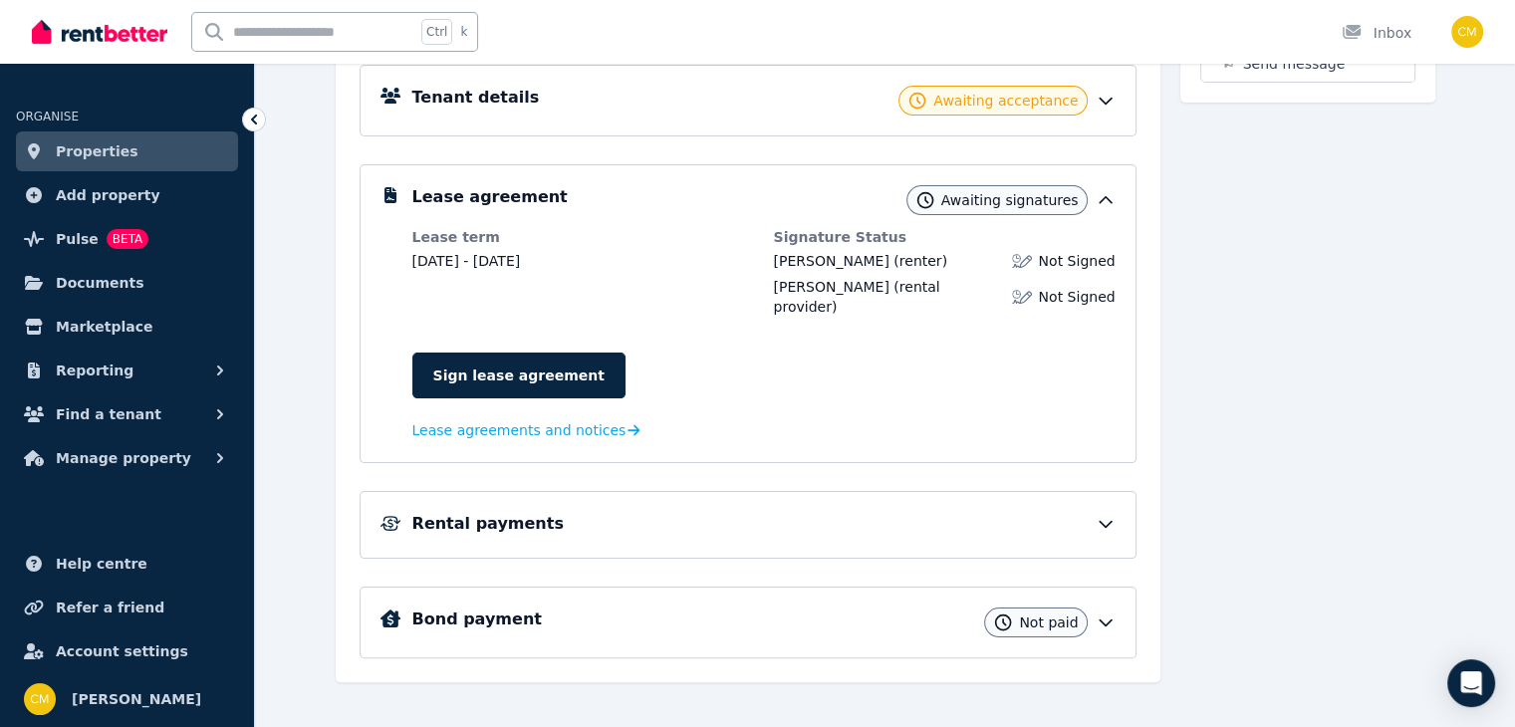
click at [1116, 613] on icon at bounding box center [1106, 623] width 20 height 20
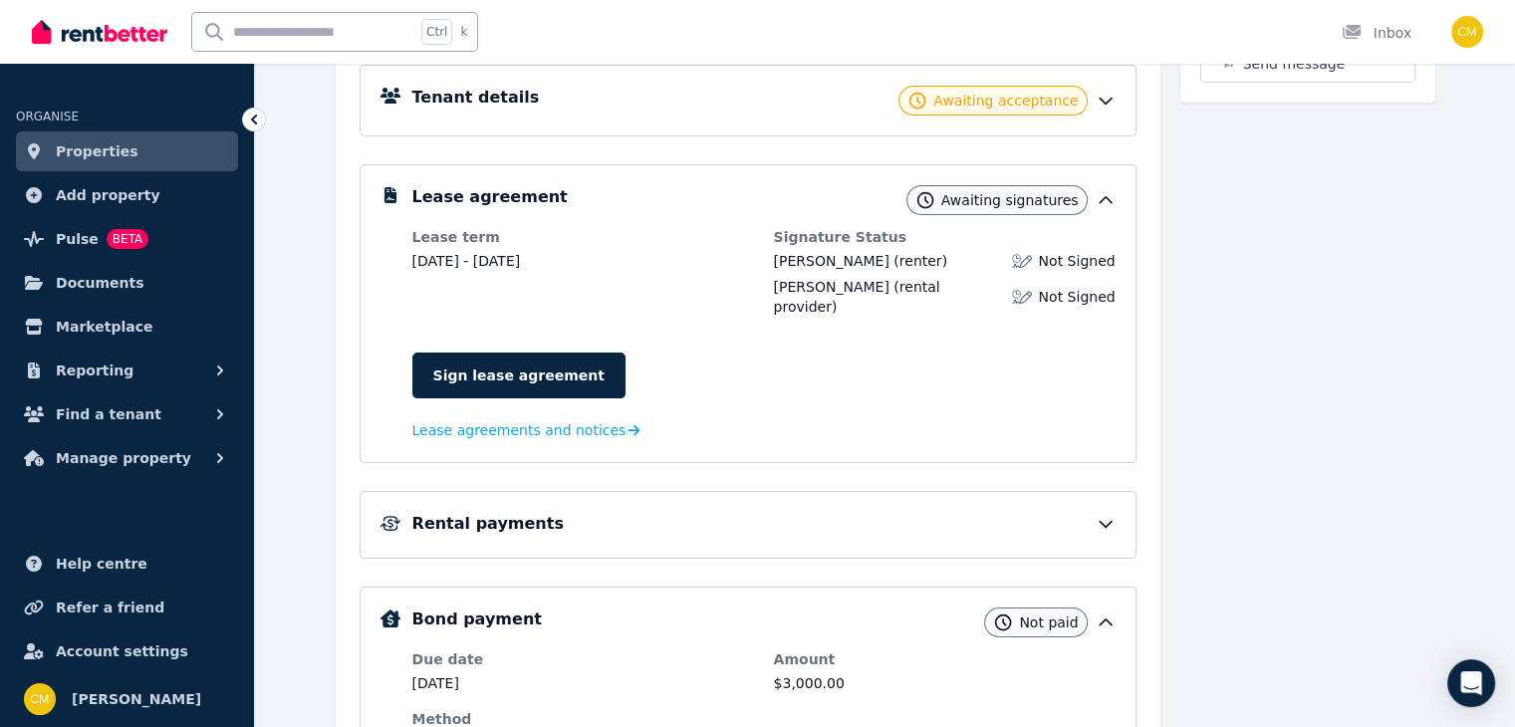
click at [1116, 613] on icon at bounding box center [1106, 623] width 20 height 20
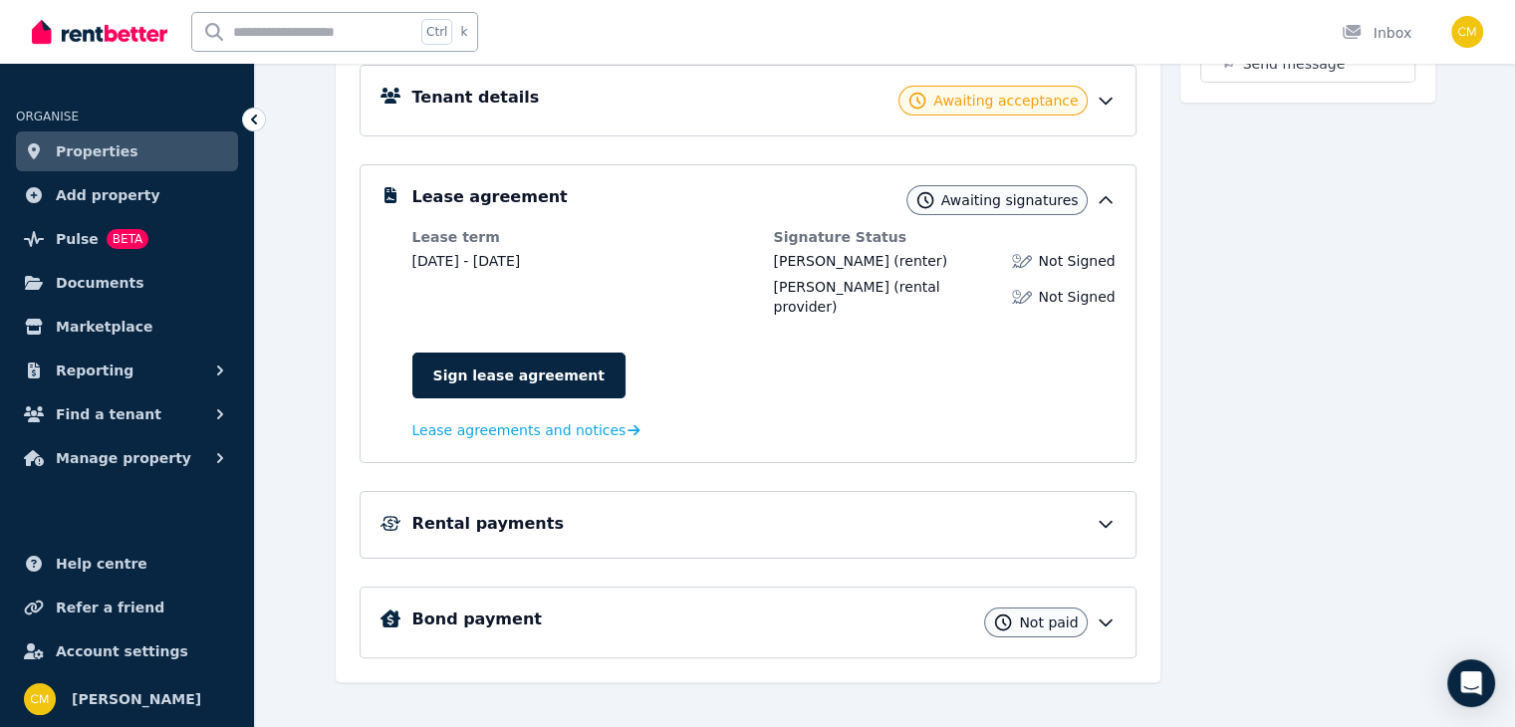
scroll to position [1, 0]
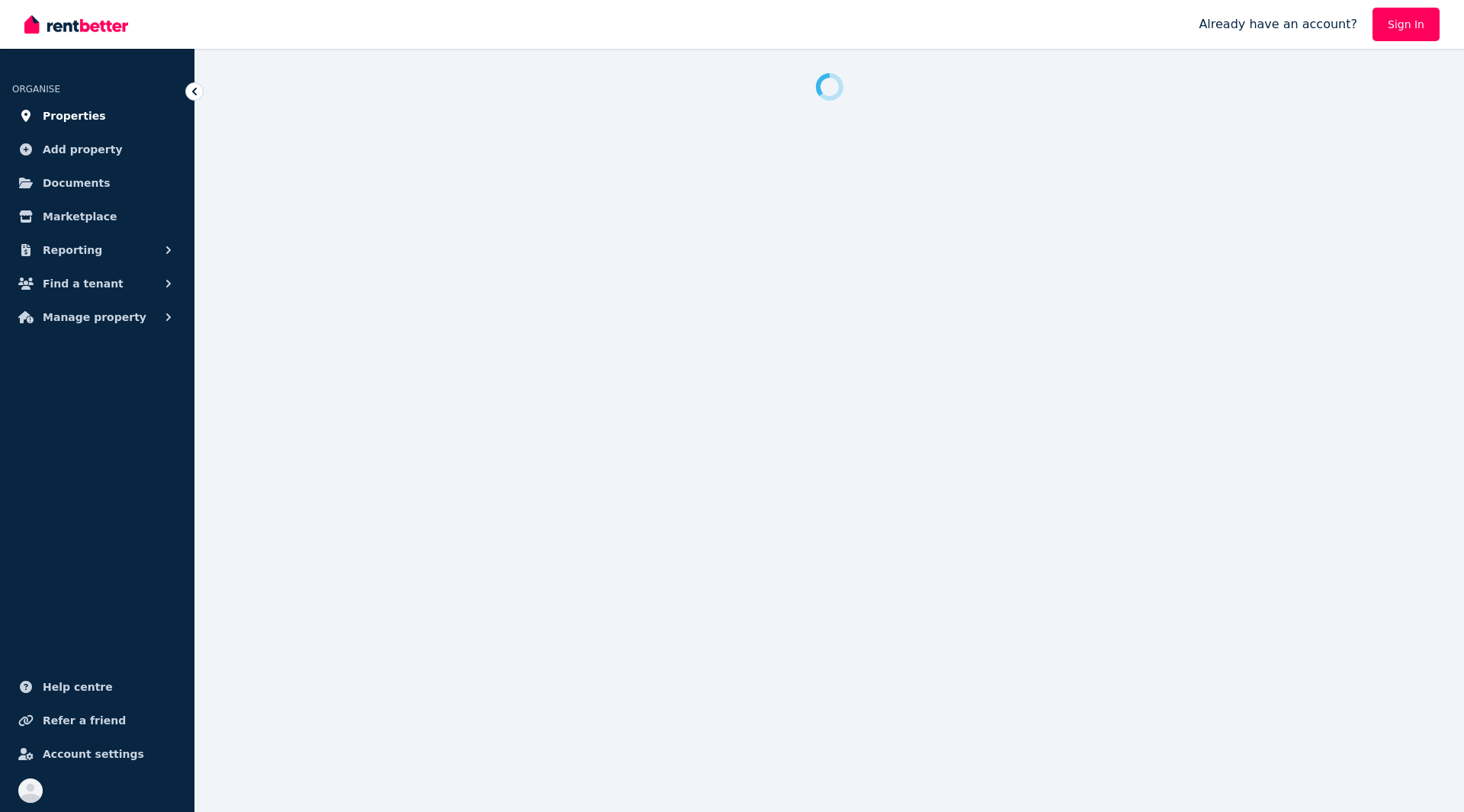
click at [131, 117] on link "Properties" at bounding box center [97, 116] width 170 height 31
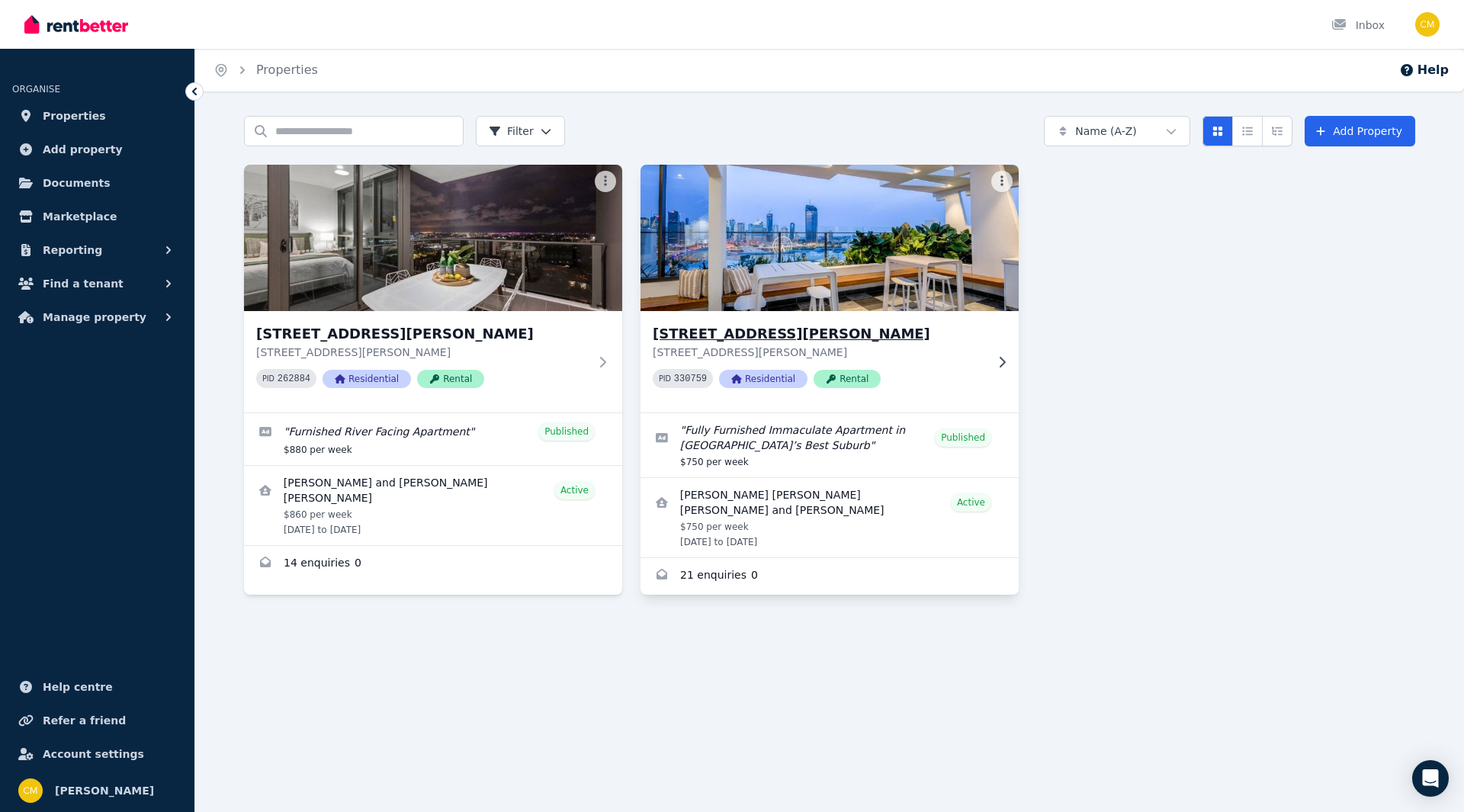
click at [813, 325] on h3 "[STREET_ADDRESS][PERSON_NAME]" at bounding box center [819, 334] width 332 height 21
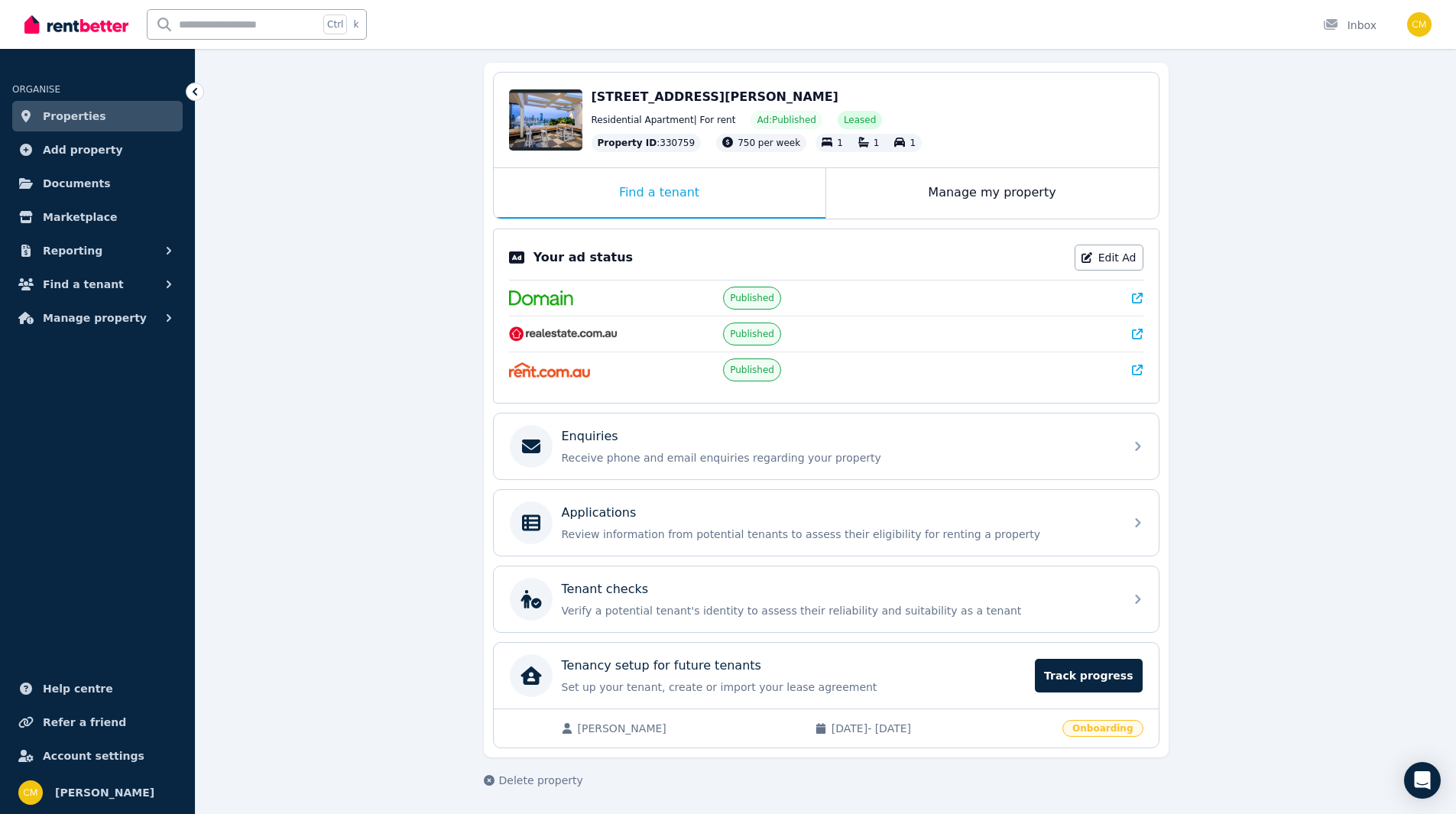
scroll to position [136, 0]
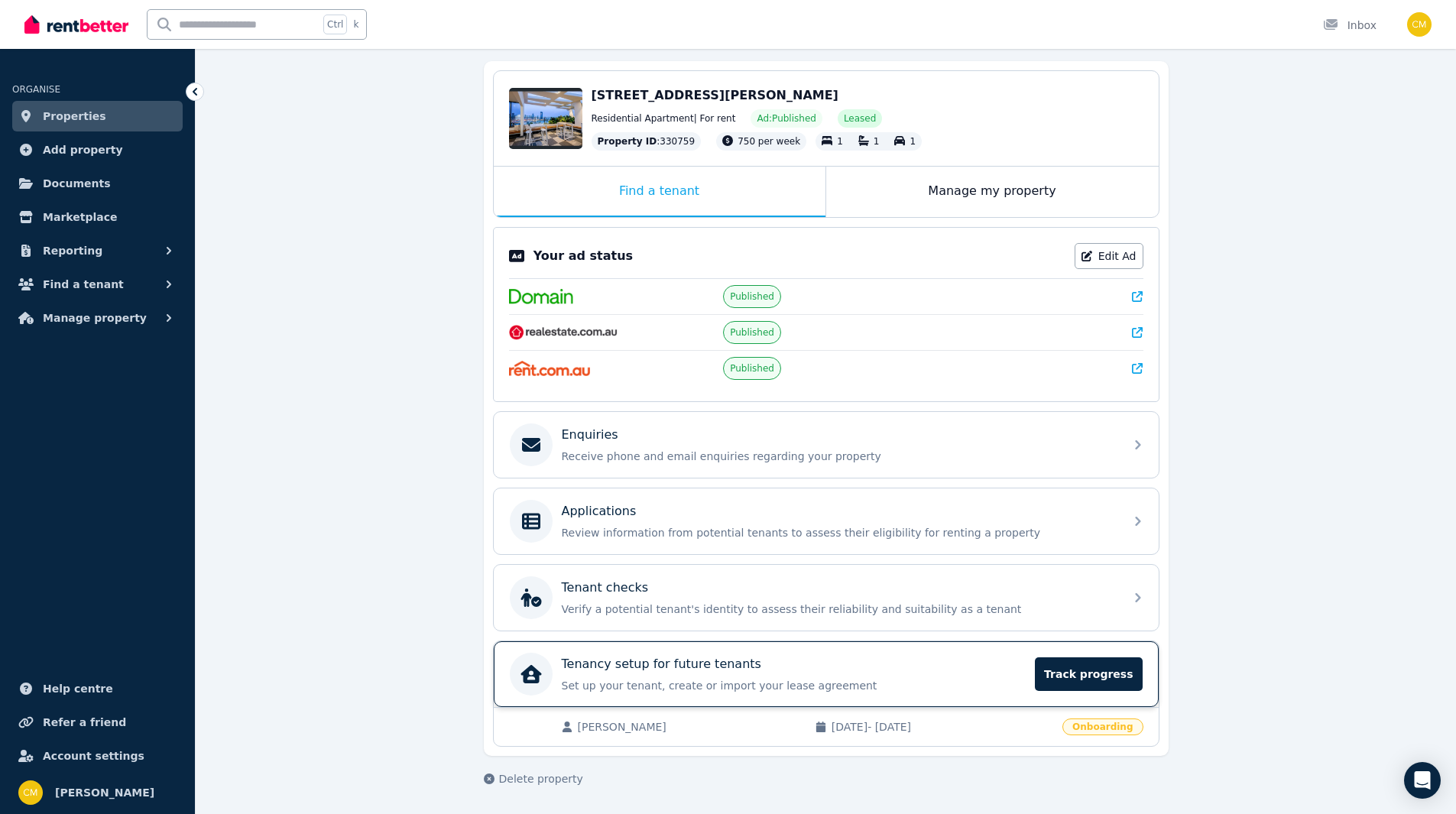
click at [981, 677] on div "Tenancy setup for future tenants Set up your tenant, create or import your leas…" at bounding box center [794, 674] width 465 height 38
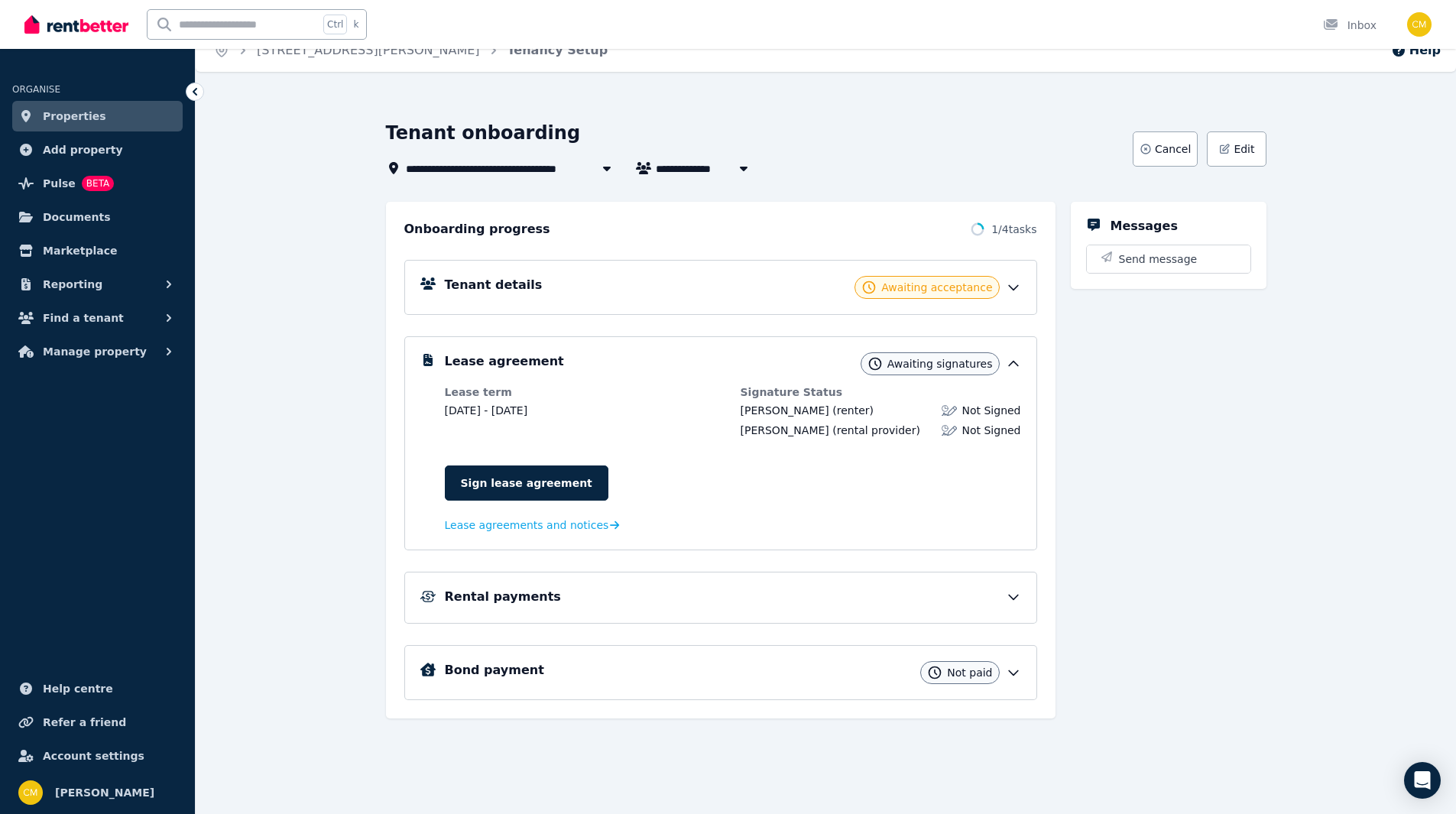
scroll to position [25, 0]
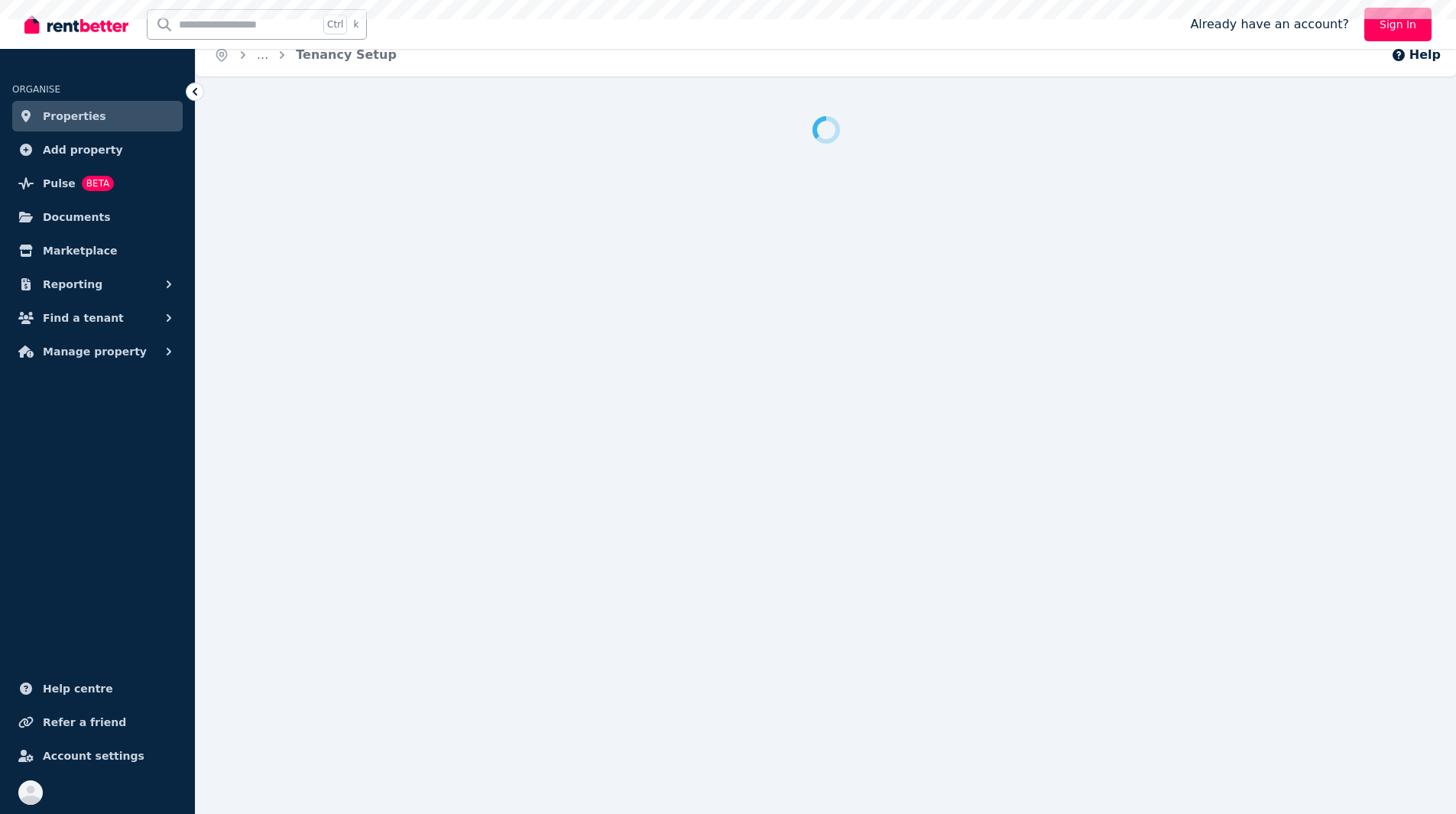
scroll to position [15, 0]
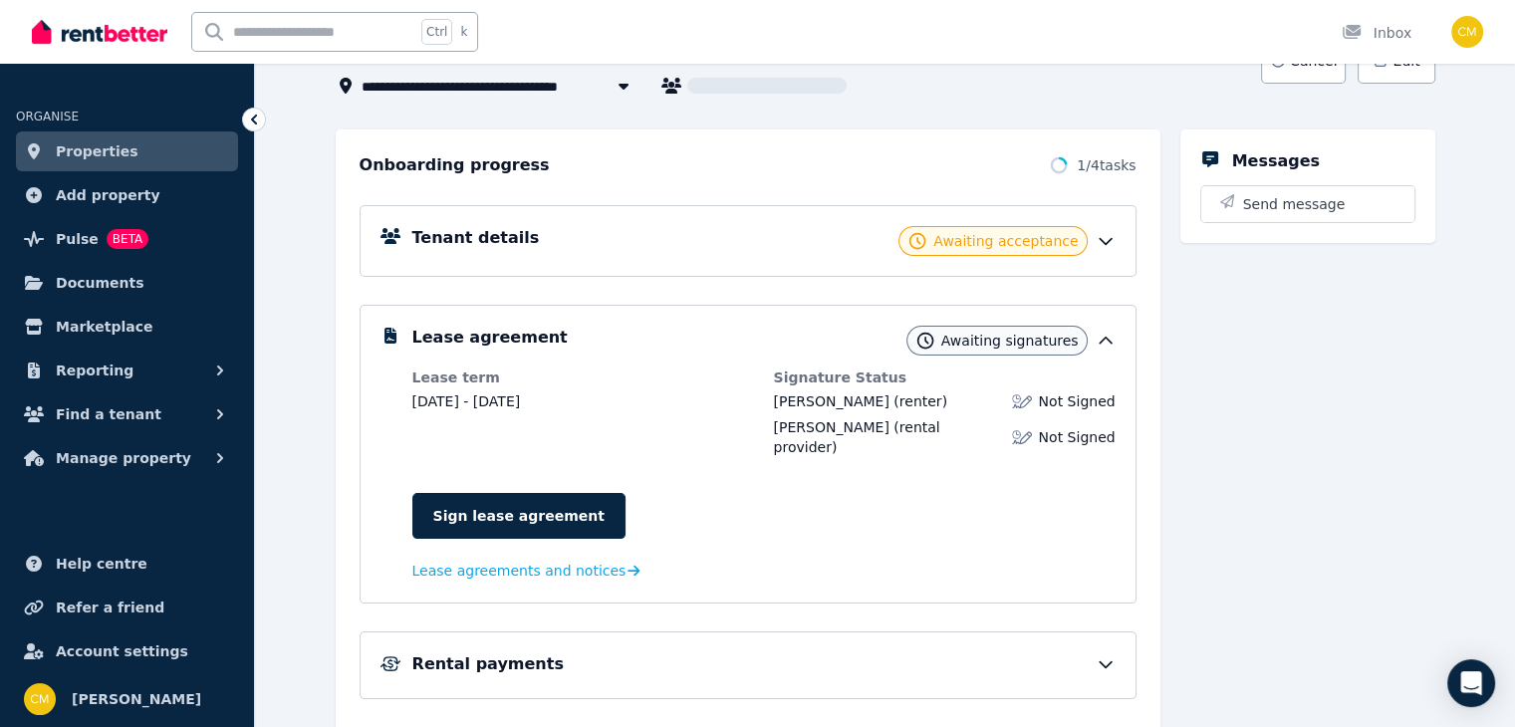
scroll to position [300, 0]
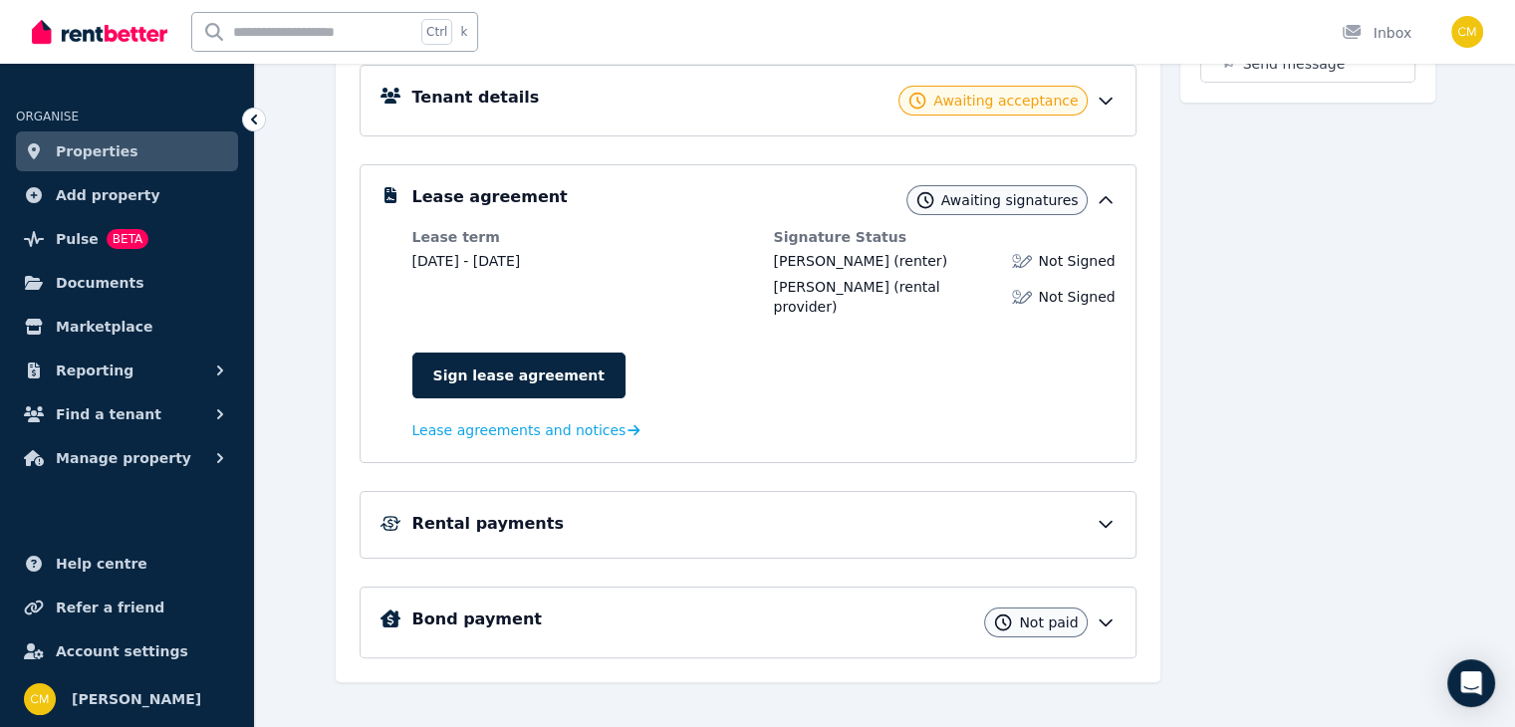
click at [159, 146] on link "Properties" at bounding box center [127, 152] width 222 height 40
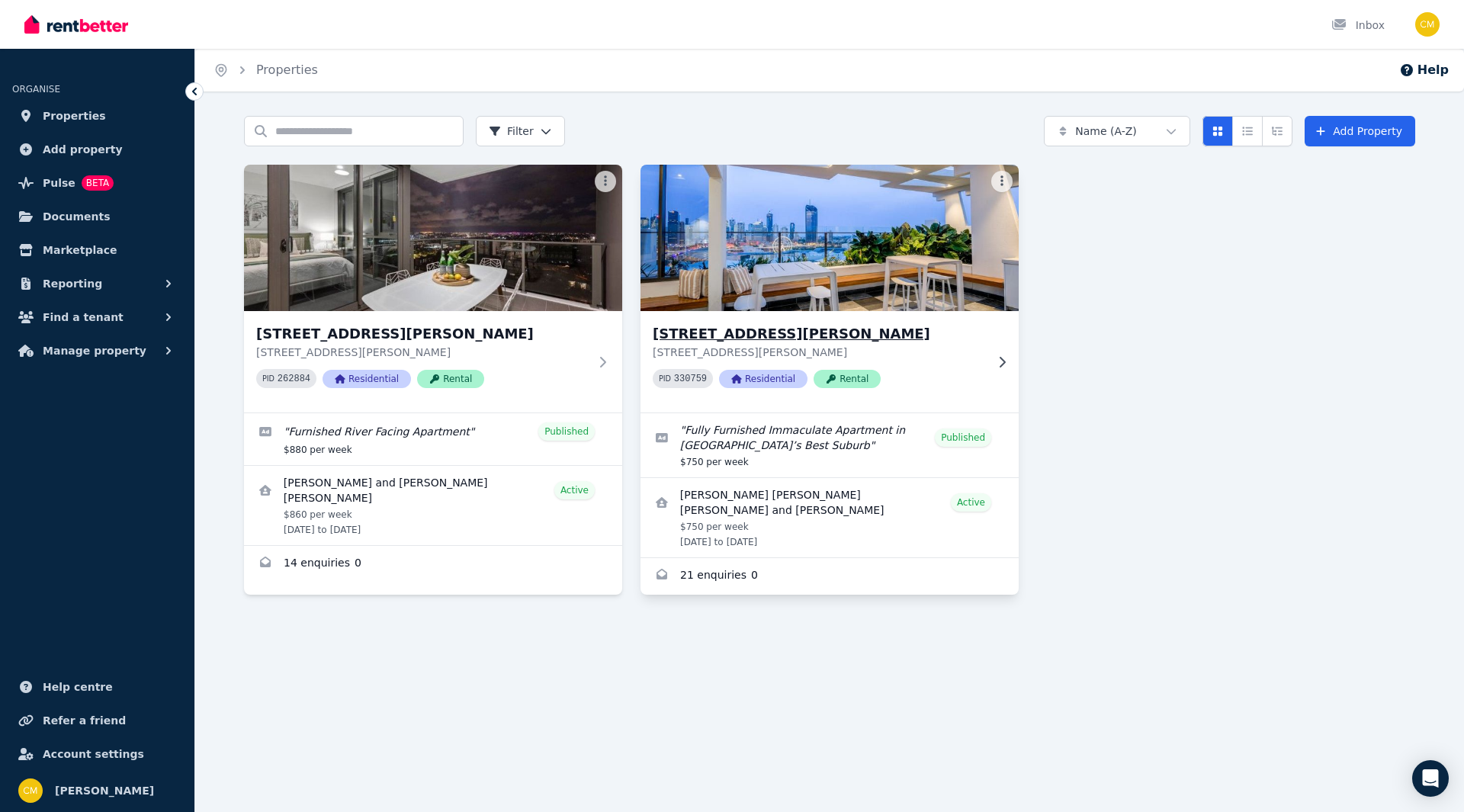
click at [755, 293] on img at bounding box center [830, 237] width 397 height 154
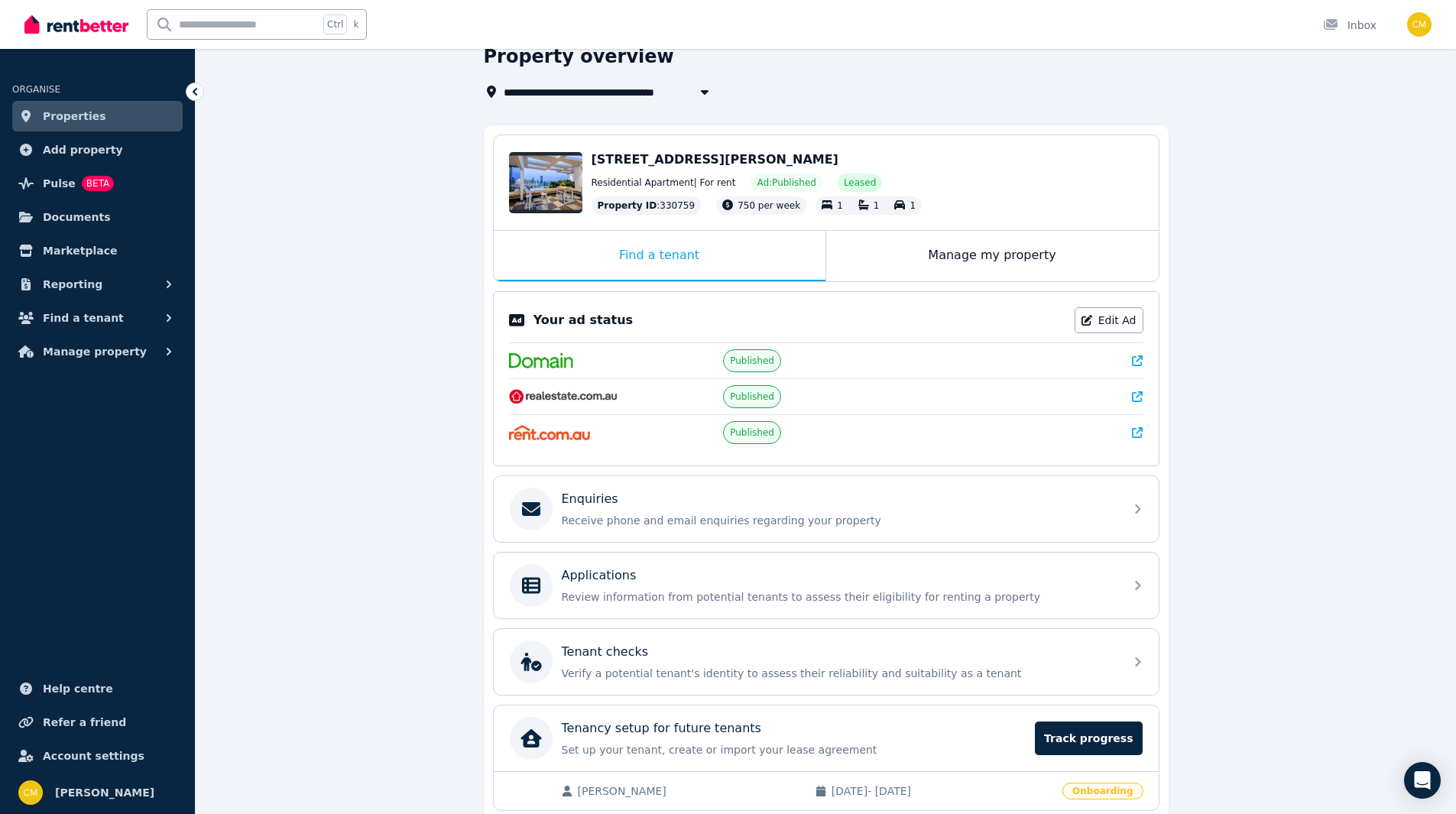
scroll to position [136, 0]
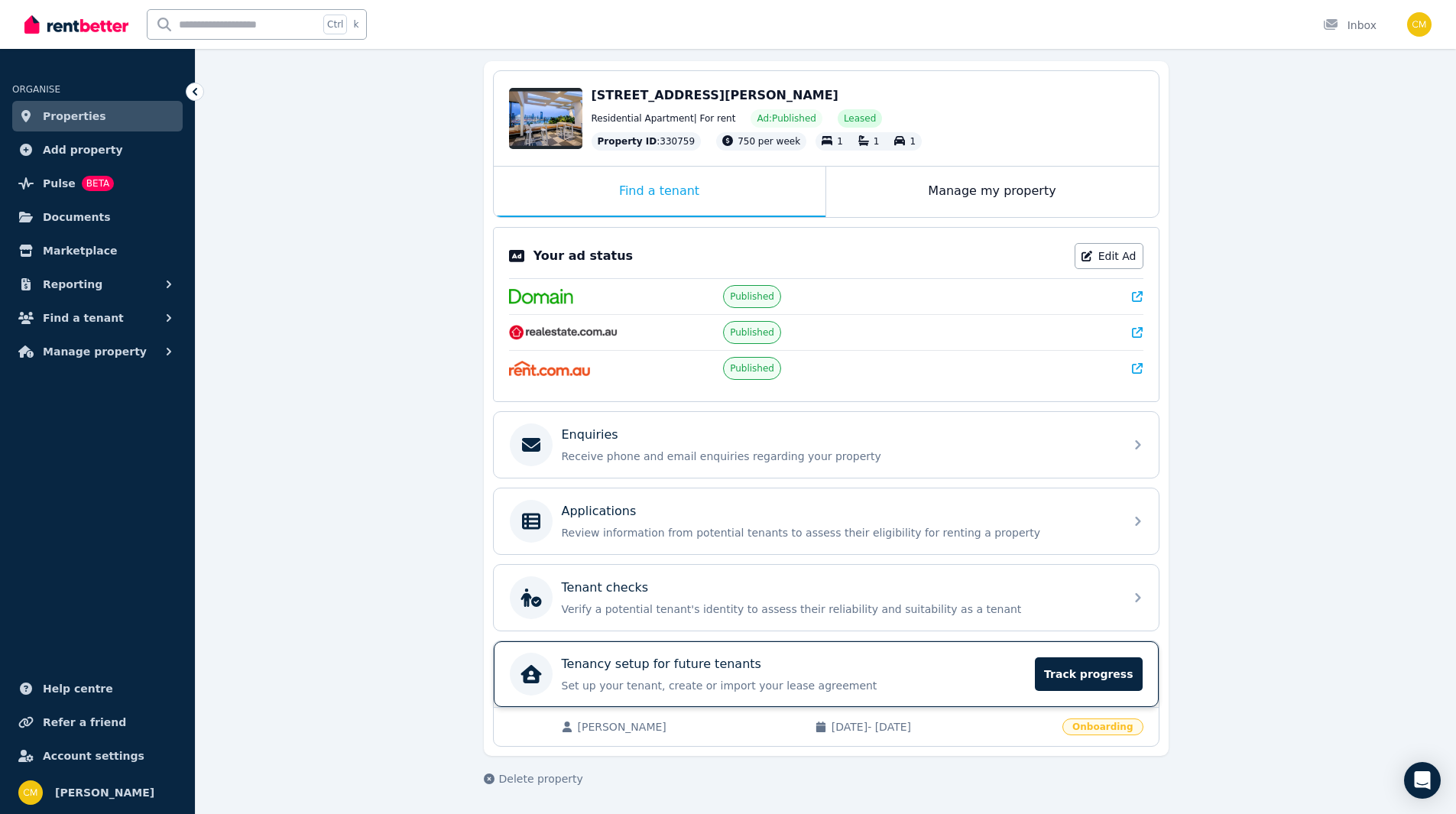
click at [946, 671] on div "Tenancy setup for future tenants" at bounding box center [794, 664] width 465 height 18
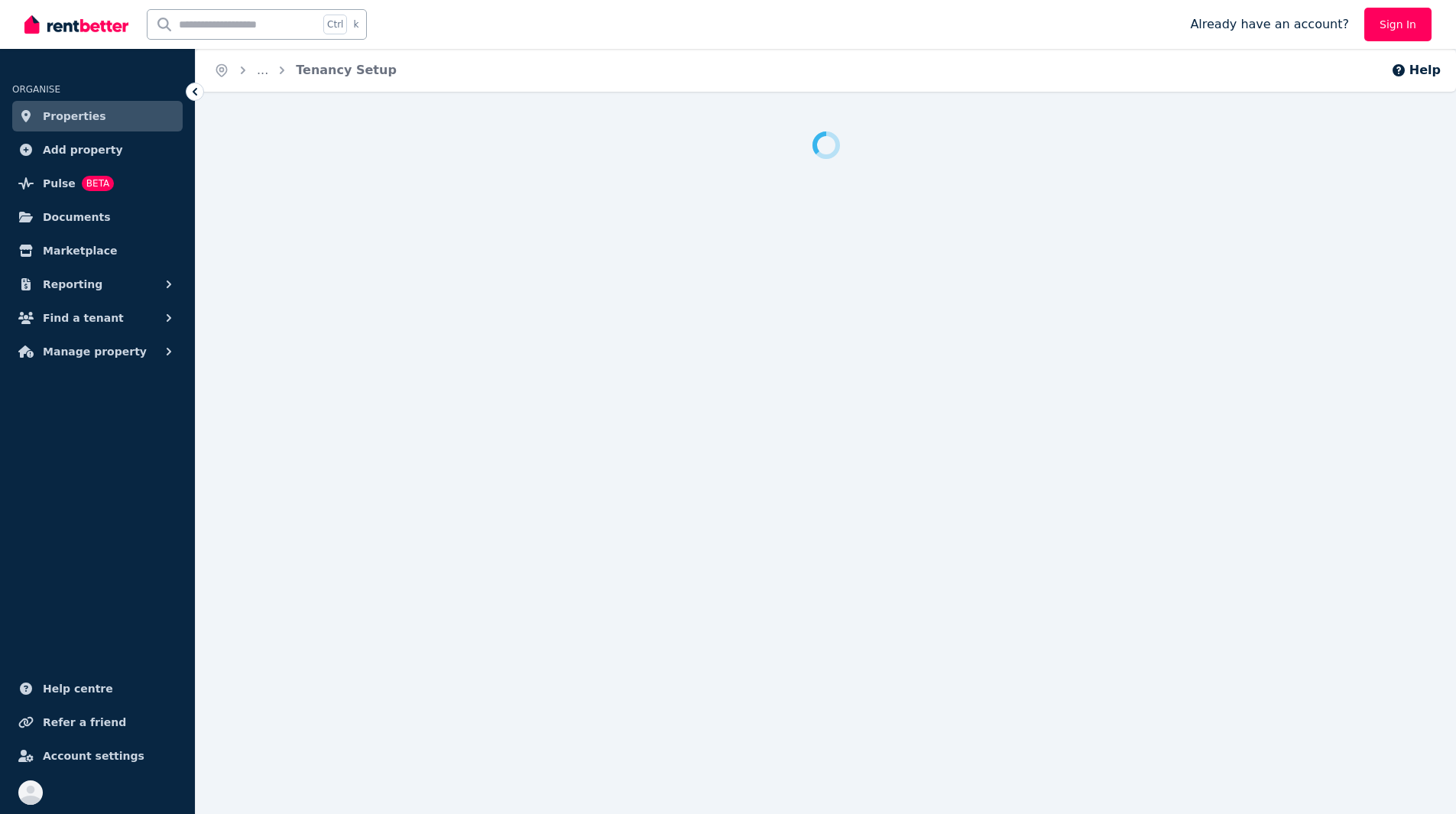
scroll to position [15, 0]
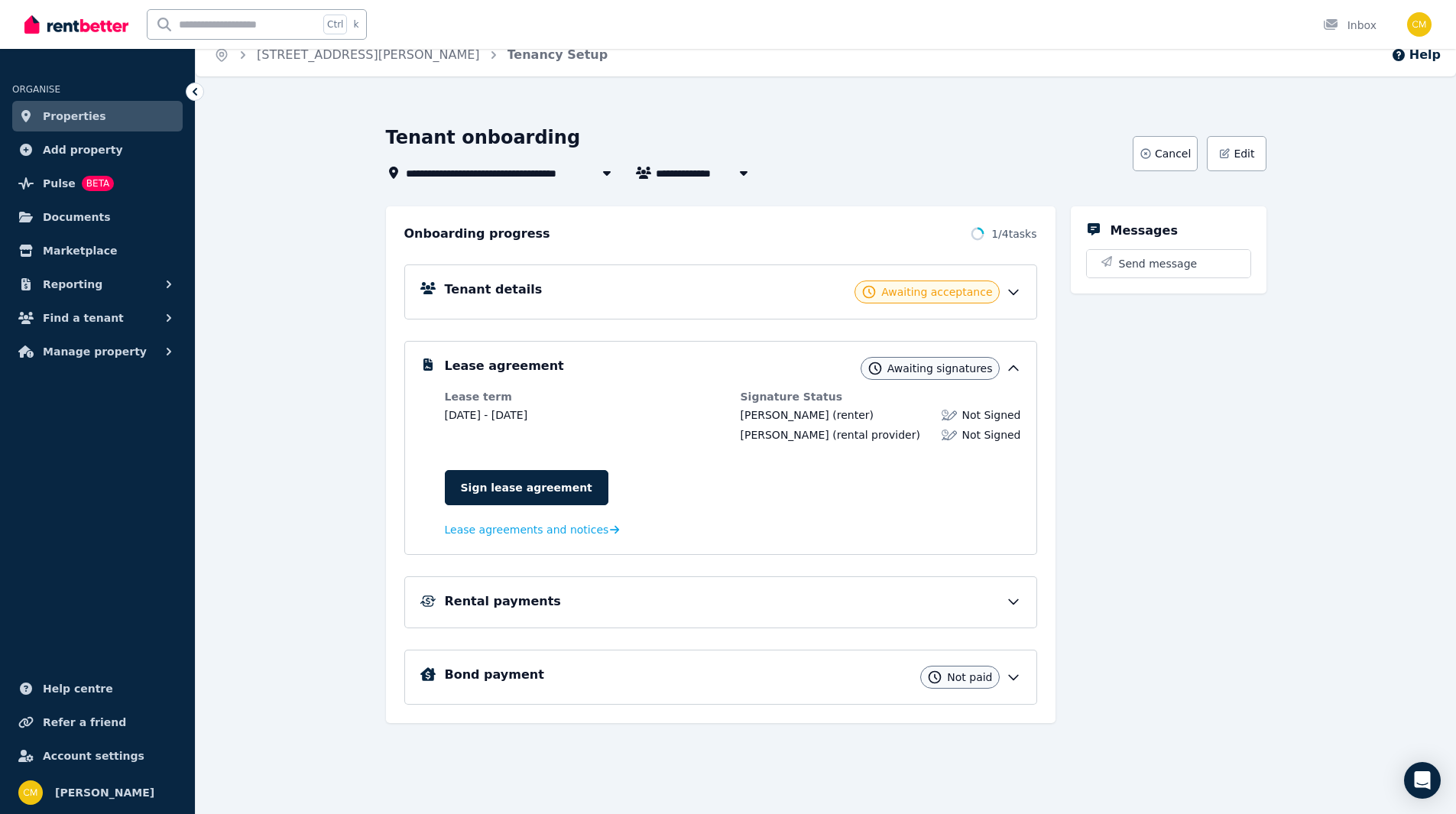
click at [125, 123] on link "Properties" at bounding box center [97, 117] width 170 height 31
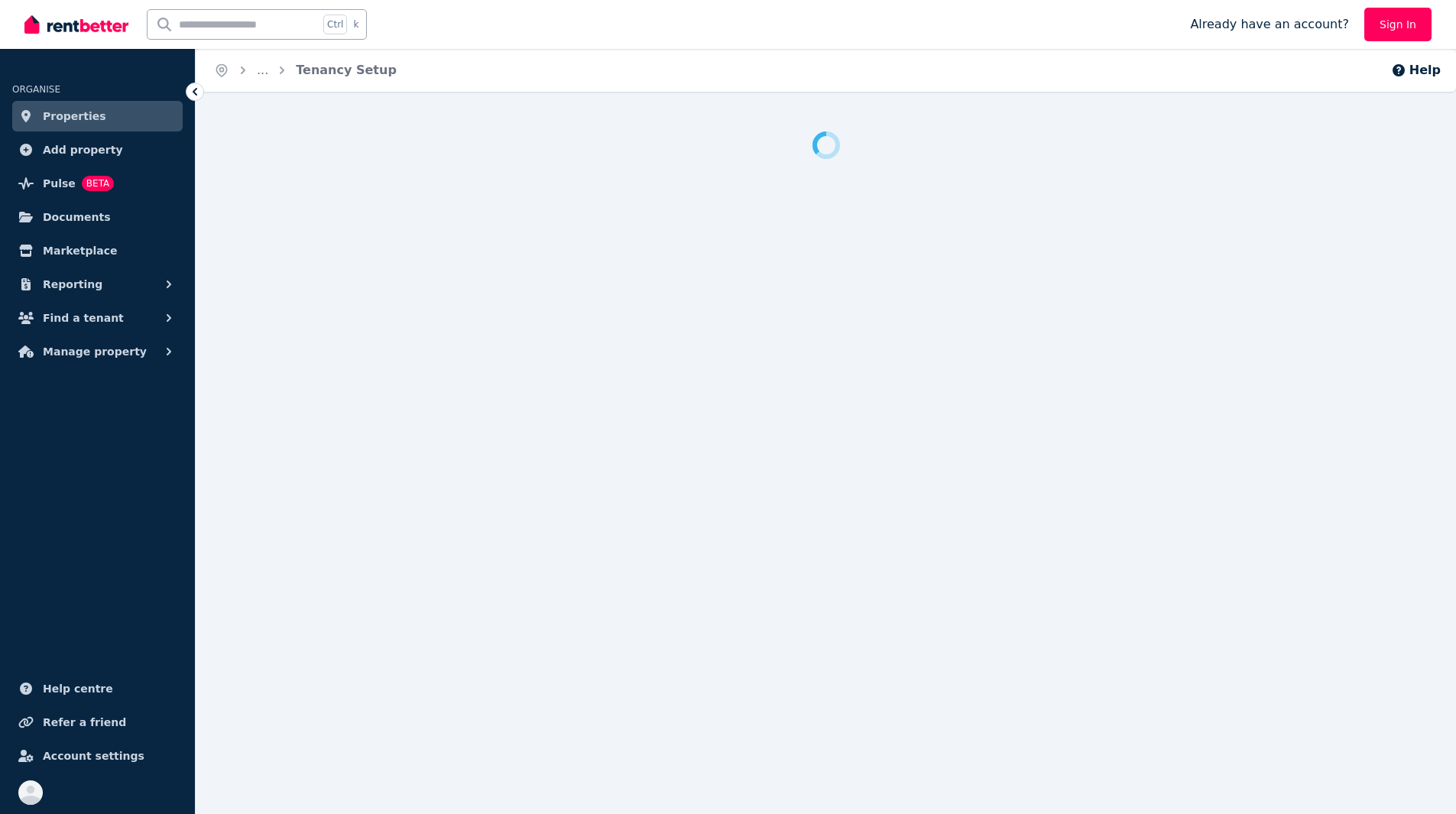
click at [81, 115] on span "Properties" at bounding box center [74, 116] width 64 height 18
